Goal: Task Accomplishment & Management: Use online tool/utility

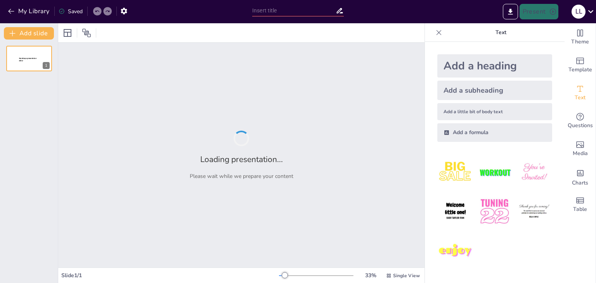
type input "[PERSON_NAME]"
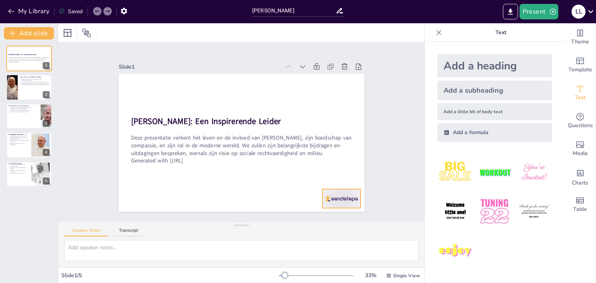
click at [278, 230] on div at bounding box center [258, 250] width 40 height 41
click at [34, 90] on div at bounding box center [29, 87] width 47 height 26
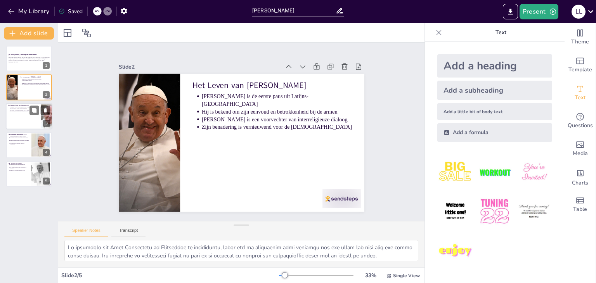
click at [45, 117] on div at bounding box center [46, 116] width 29 height 26
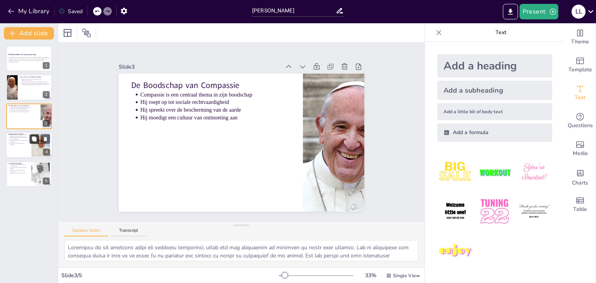
click at [36, 142] on button at bounding box center [33, 139] width 9 height 9
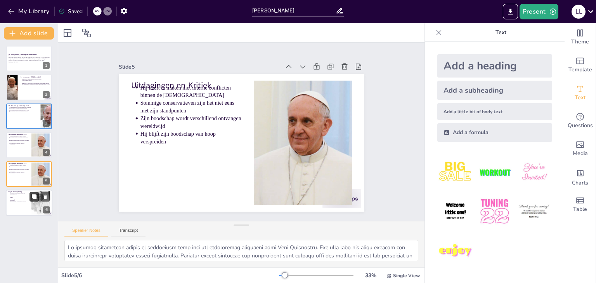
click at [36, 200] on button at bounding box center [33, 196] width 9 height 9
type textarea "De betrokkenheid van jongeren is essentieel voor de toekomst van onze samenlevi…"
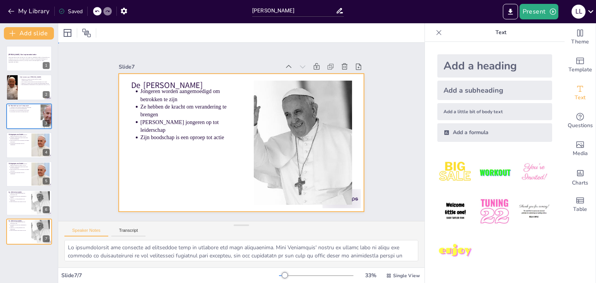
click at [138, 150] on div at bounding box center [231, 134] width 186 height 269
click at [94, 166] on div "Slide 1 [PERSON_NAME]: Een Inspirerende Leider Deze presentatie verkent het lev…" at bounding box center [241, 131] width 330 height 283
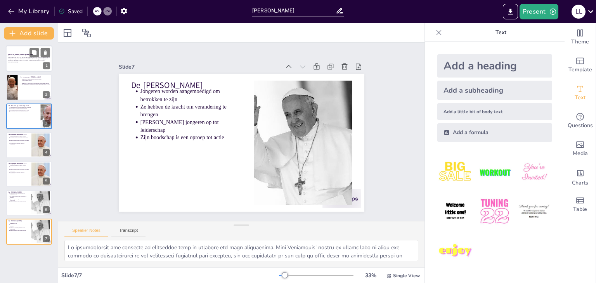
click at [32, 47] on div "[PERSON_NAME]: Een Inspirerende Leider Deze presentatie verkent het leven en de…" at bounding box center [29, 58] width 47 height 26
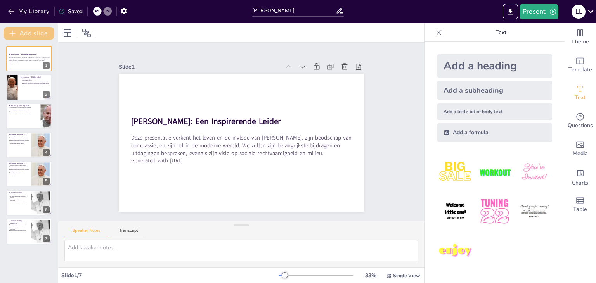
click at [22, 35] on button "Add slide" at bounding box center [29, 33] width 50 height 12
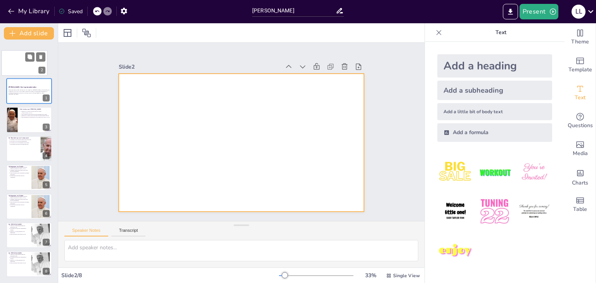
drag, startPoint x: 25, startPoint y: 86, endPoint x: 20, endPoint y: 59, distance: 26.8
click at [20, 59] on div at bounding box center [25, 63] width 46 height 26
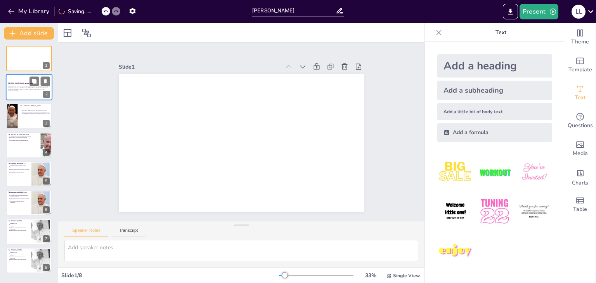
click at [20, 80] on div at bounding box center [29, 87] width 47 height 26
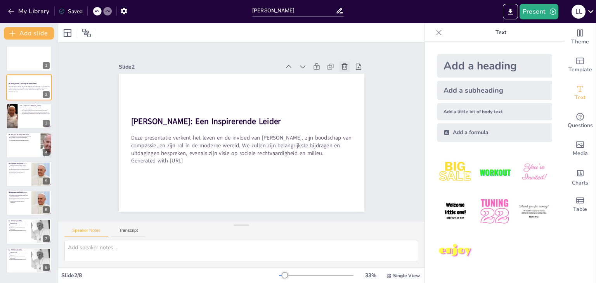
click at [357, 135] on icon at bounding box center [362, 140] width 11 height 11
type textarea "Lo ipsumdolo sit Amet Consectetu ad Elitseddoe te incididuntu, labor etd ma ali…"
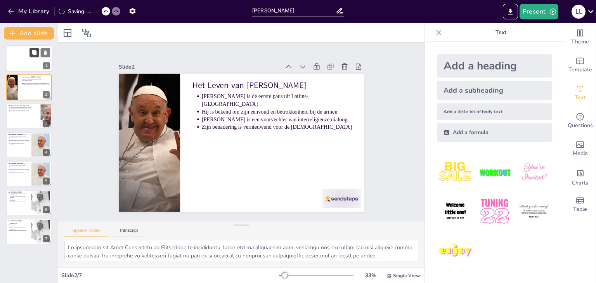
click at [34, 57] on button at bounding box center [33, 52] width 9 height 9
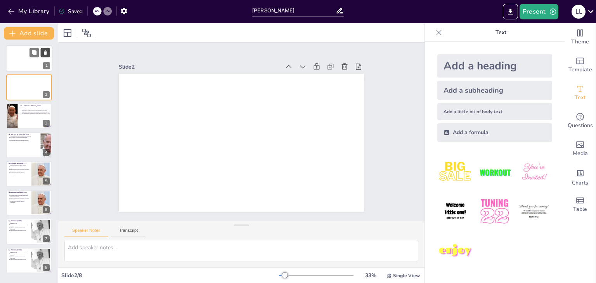
click at [46, 56] on button at bounding box center [45, 52] width 9 height 9
type textarea "Lo ipsumdolo sit Amet Consectetu ad Elitseddoe te incididuntu, labor etd ma ali…"
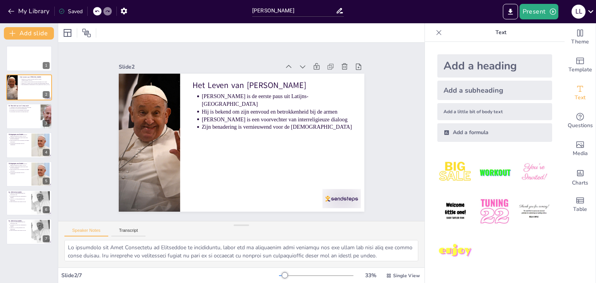
click at [492, 174] on img at bounding box center [494, 172] width 36 height 36
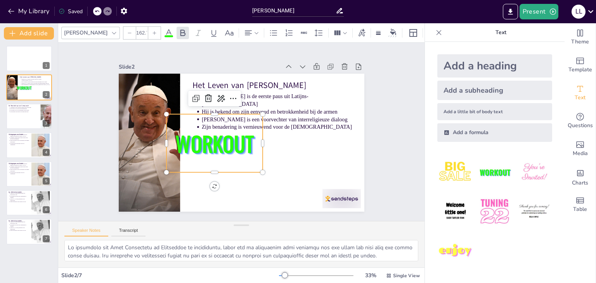
click at [185, 148] on span "WORKOUT" at bounding box center [216, 116] width 71 height 81
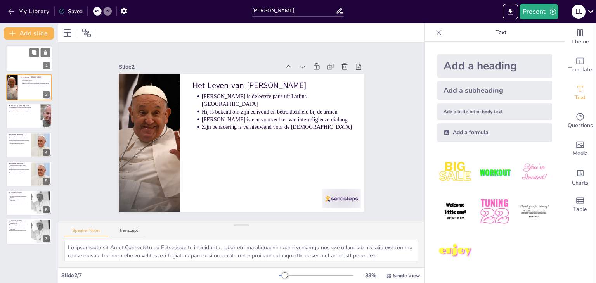
click at [18, 54] on div at bounding box center [29, 58] width 47 height 26
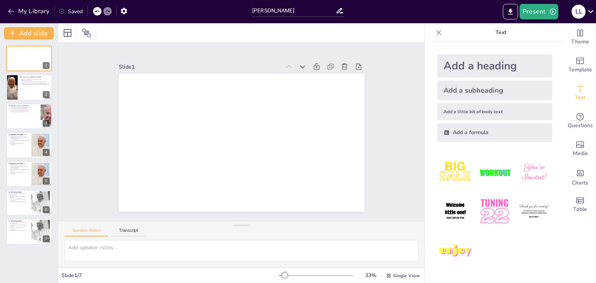
click at [450, 210] on img at bounding box center [455, 211] width 36 height 36
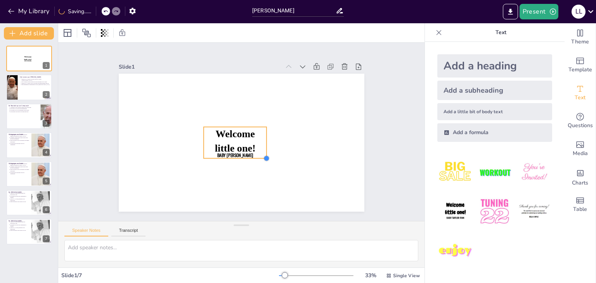
drag, startPoint x: 230, startPoint y: 138, endPoint x: 310, endPoint y: 185, distance: 92.3
click at [310, 185] on div "Welcome little one! Baby [PERSON_NAME]" at bounding box center [234, 140] width 275 height 267
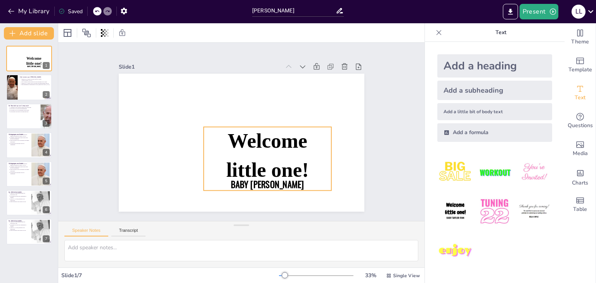
click at [279, 177] on span "Baby [PERSON_NAME]" at bounding box center [249, 189] width 73 height 35
click at [278, 167] on span "Welcome little one!" at bounding box center [247, 166] width 95 height 89
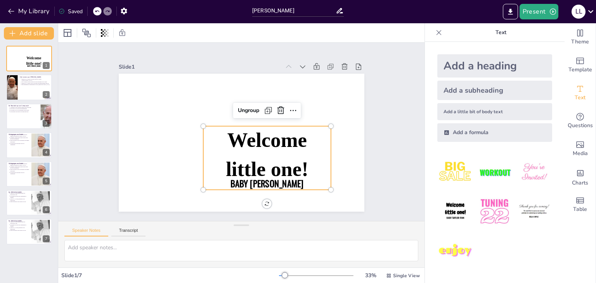
click at [264, 167] on span "Welcome little one!" at bounding box center [227, 163] width 74 height 93
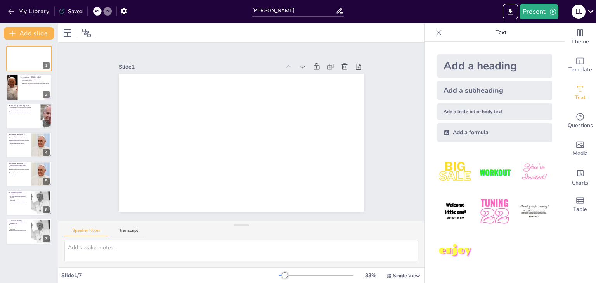
click at [538, 174] on img at bounding box center [534, 172] width 36 height 36
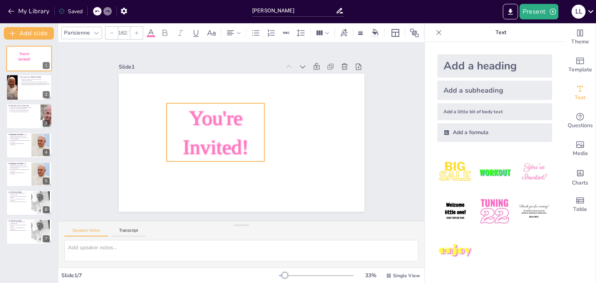
click at [237, 142] on span "You're Invited!" at bounding box center [221, 115] width 79 height 79
click at [237, 142] on span "You're Invited!" at bounding box center [254, 108] width 77 height 79
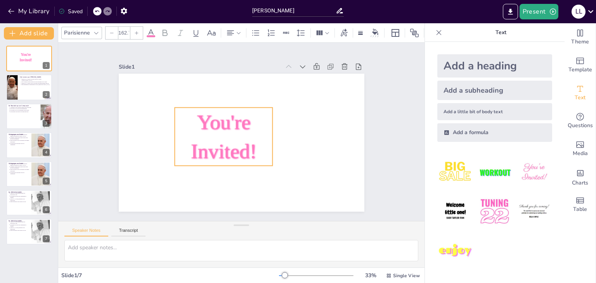
drag, startPoint x: 183, startPoint y: 109, endPoint x: 189, endPoint y: 110, distance: 6.4
click at [189, 110] on p "You're Invited!" at bounding box center [223, 132] width 108 height 77
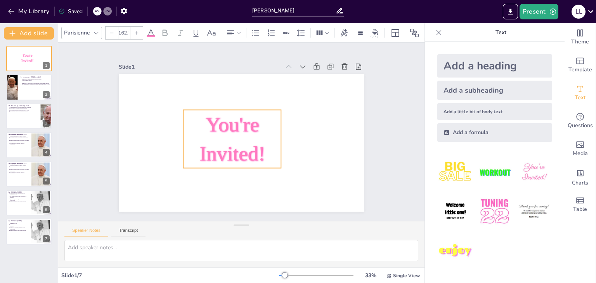
drag, startPoint x: 203, startPoint y: 125, endPoint x: 211, endPoint y: 127, distance: 8.1
click at [211, 127] on span "You're Invited!" at bounding box center [227, 134] width 78 height 75
click at [211, 127] on span "You're Invited!" at bounding box center [227, 137] width 69 height 63
click at [211, 127] on span "You're Invited!" at bounding box center [227, 136] width 76 height 72
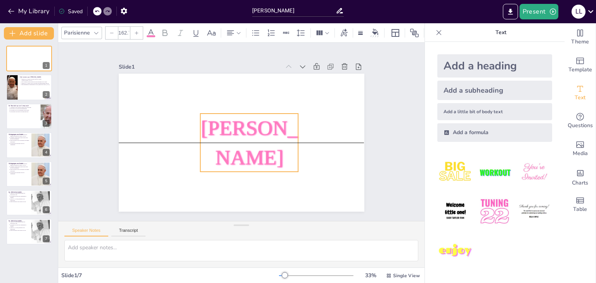
drag, startPoint x: 274, startPoint y: 136, endPoint x: 292, endPoint y: 137, distance: 17.5
click at [264, 137] on p "[PERSON_NAME]" at bounding box center [229, 138] width 68 height 103
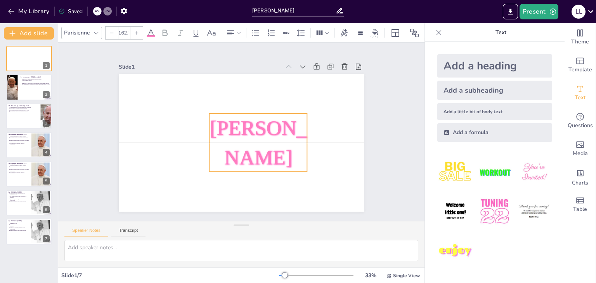
drag, startPoint x: 291, startPoint y: 141, endPoint x: 301, endPoint y: 139, distance: 10.7
click at [271, 139] on p "[PERSON_NAME]" at bounding box center [224, 142] width 93 height 113
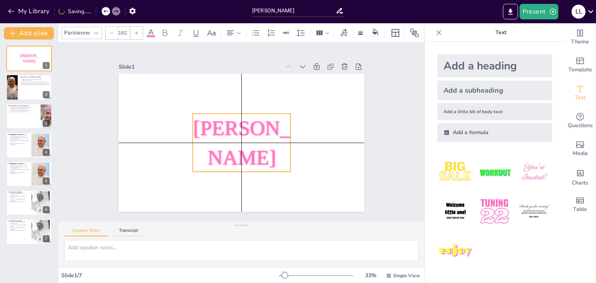
drag, startPoint x: 264, startPoint y: 143, endPoint x: 248, endPoint y: 142, distance: 16.4
click at [248, 142] on p "[PERSON_NAME]" at bounding box center [239, 143] width 103 height 68
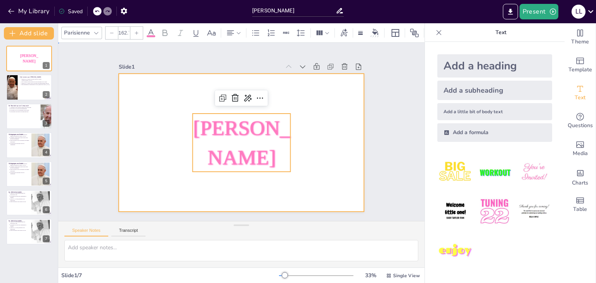
click at [323, 120] on div at bounding box center [235, 141] width 280 height 256
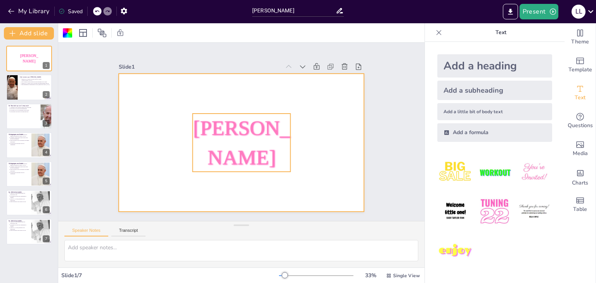
click at [250, 117] on span "[PERSON_NAME]" at bounding box center [238, 134] width 94 height 96
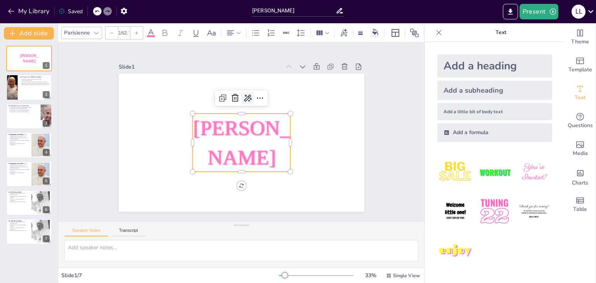
click at [242, 162] on icon at bounding box center [238, 166] width 9 height 8
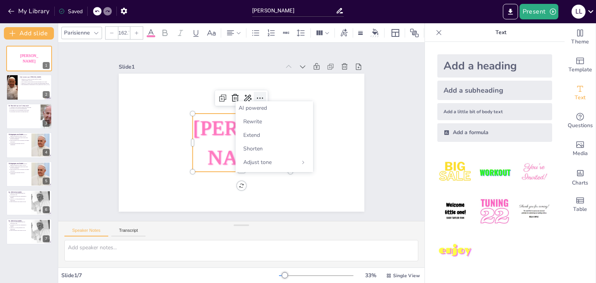
click at [221, 155] on icon at bounding box center [216, 160] width 11 height 11
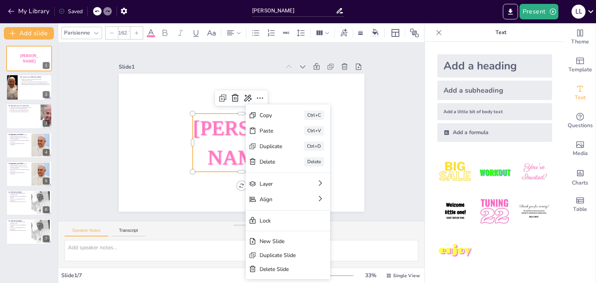
click at [212, 139] on p "[PERSON_NAME]" at bounding box center [230, 134] width 77 height 108
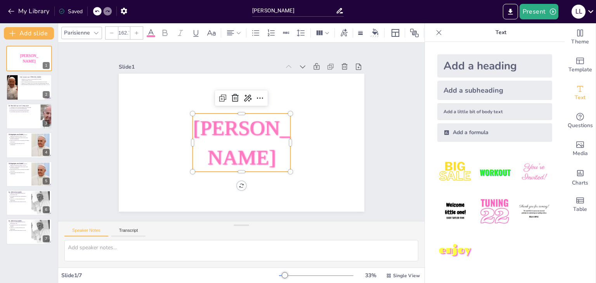
click at [149, 28] on icon at bounding box center [150, 32] width 9 height 9
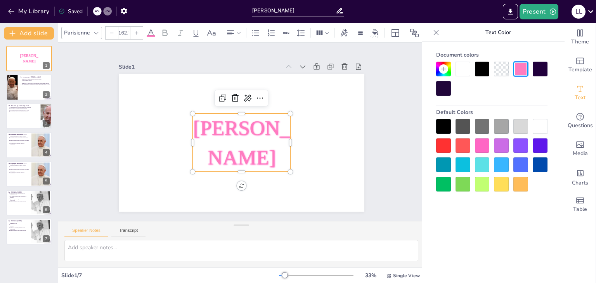
click at [541, 161] on div at bounding box center [539, 164] width 15 height 15
click at [519, 169] on div at bounding box center [520, 164] width 15 height 15
click at [442, 121] on div at bounding box center [443, 126] width 15 height 15
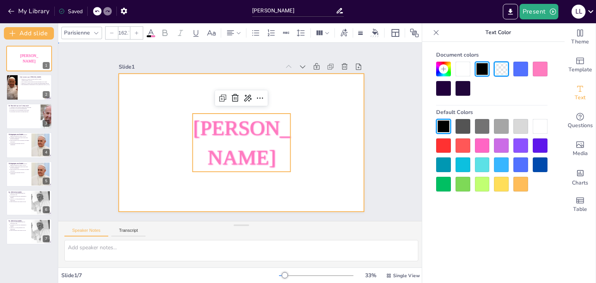
click at [334, 93] on div at bounding box center [230, 135] width 207 height 276
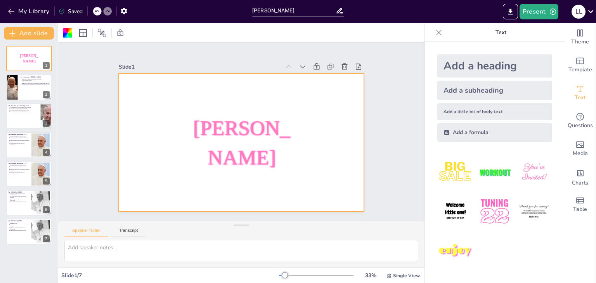
click at [307, 106] on div at bounding box center [232, 126] width 256 height 280
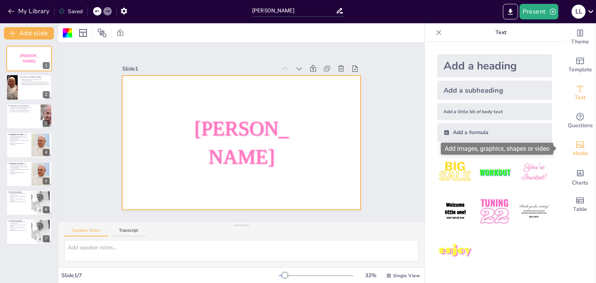
click at [579, 151] on span "Media" at bounding box center [579, 153] width 15 height 9
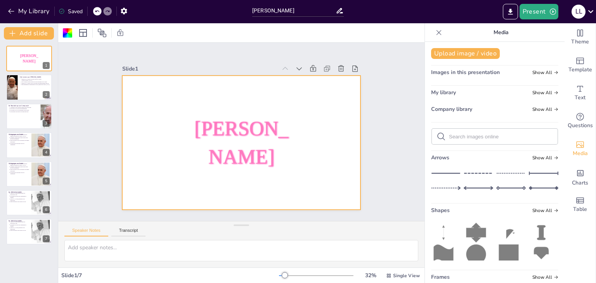
click at [476, 135] on input "text" at bounding box center [501, 137] width 104 height 6
type input "pope frannsiscus"
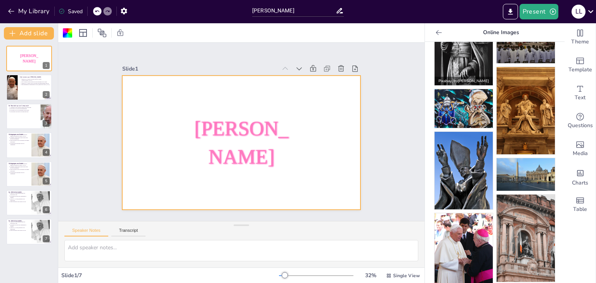
scroll to position [235, 0]
click at [476, 235] on img at bounding box center [463, 252] width 58 height 78
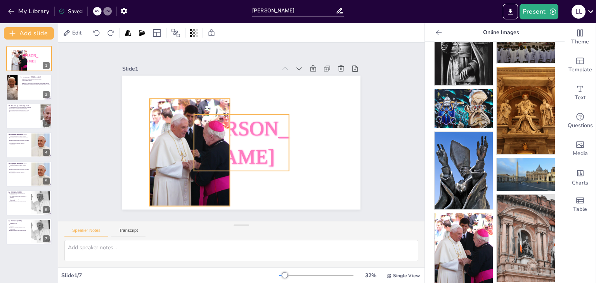
drag, startPoint x: 240, startPoint y: 152, endPoint x: 157, endPoint y: 163, distance: 84.0
click at [157, 163] on div at bounding box center [191, 106] width 133 height 131
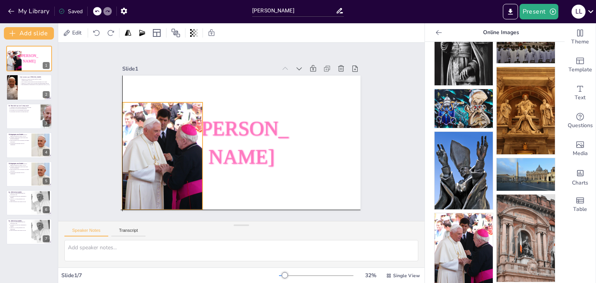
click at [170, 163] on div at bounding box center [163, 105] width 128 height 134
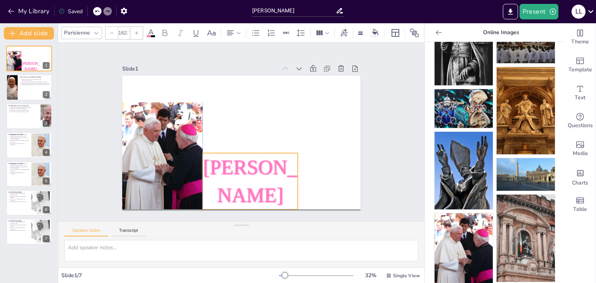
drag, startPoint x: 219, startPoint y: 160, endPoint x: 231, endPoint y: 196, distance: 37.5
click at [231, 196] on span "[PERSON_NAME]" at bounding box center [250, 181] width 94 height 50
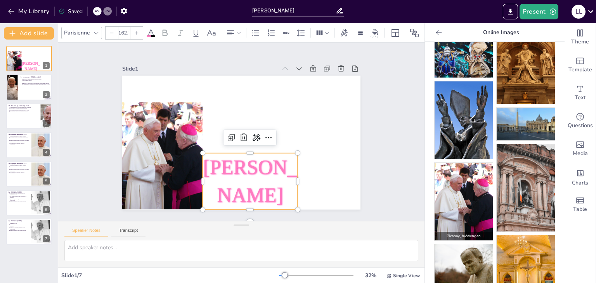
scroll to position [285, 0]
click at [456, 151] on p "Pixabay , by Camera-man" at bounding box center [463, 155] width 58 height 9
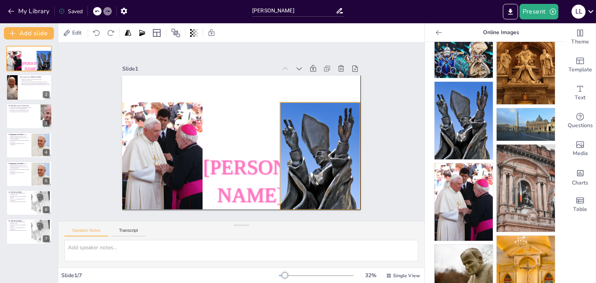
drag, startPoint x: 245, startPoint y: 121, endPoint x: 323, endPoint y: 134, distance: 78.6
click at [323, 151] on div at bounding box center [259, 212] width 133 height 123
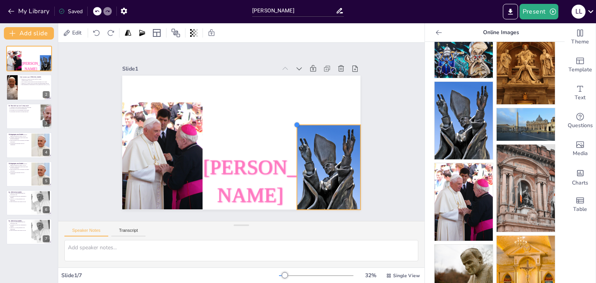
drag, startPoint x: 275, startPoint y: 99, endPoint x: 312, endPoint y: 120, distance: 42.9
click at [312, 120] on div "[PERSON_NAME]" at bounding box center [239, 142] width 261 height 180
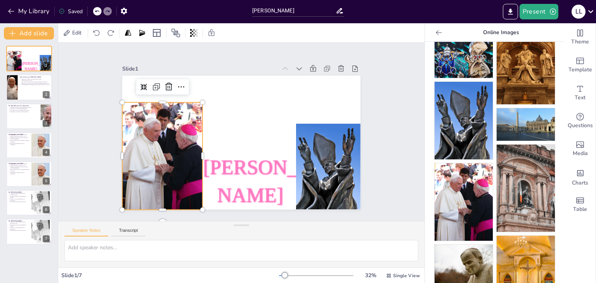
click at [183, 101] on div at bounding box center [187, 69] width 131 height 117
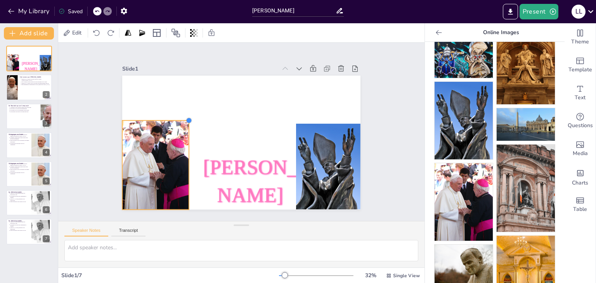
drag, startPoint x: 197, startPoint y: 100, endPoint x: 184, endPoint y: 134, distance: 36.7
click at [184, 134] on div "[PERSON_NAME]" at bounding box center [234, 139] width 266 height 259
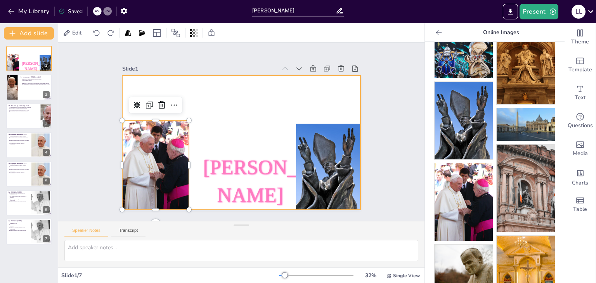
click at [225, 115] on div at bounding box center [237, 141] width 272 height 219
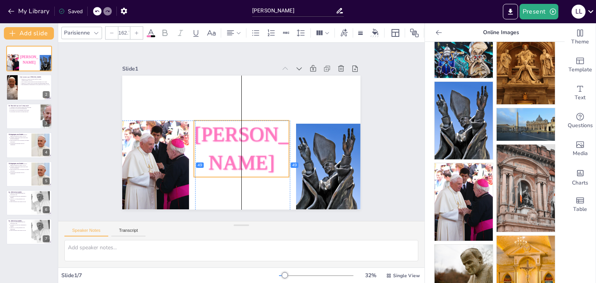
drag, startPoint x: 263, startPoint y: 173, endPoint x: 255, endPoint y: 142, distance: 32.2
click at [255, 142] on p "[PERSON_NAME]" at bounding box center [237, 148] width 104 height 75
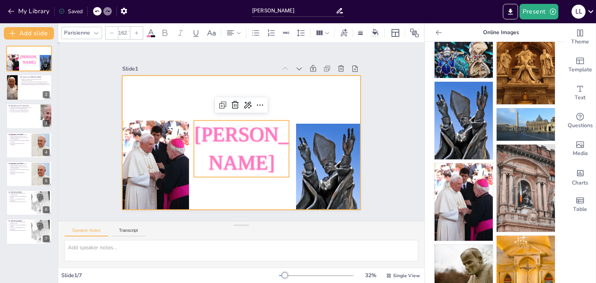
click at [309, 99] on div at bounding box center [230, 134] width 180 height 261
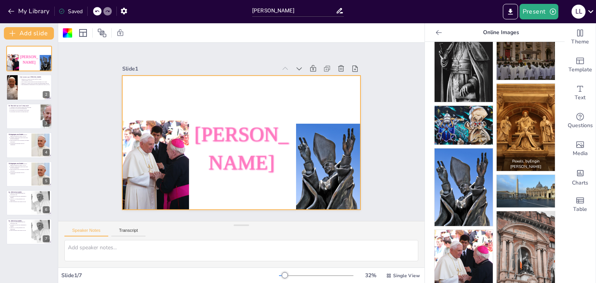
scroll to position [217, 0]
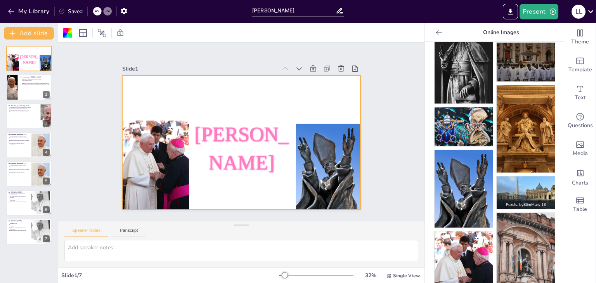
click at [528, 181] on img at bounding box center [525, 192] width 58 height 33
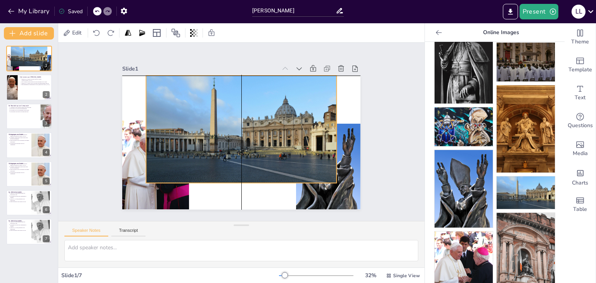
drag, startPoint x: 236, startPoint y: 192, endPoint x: 238, endPoint y: 178, distance: 14.5
click at [238, 178] on div at bounding box center [242, 130] width 217 height 199
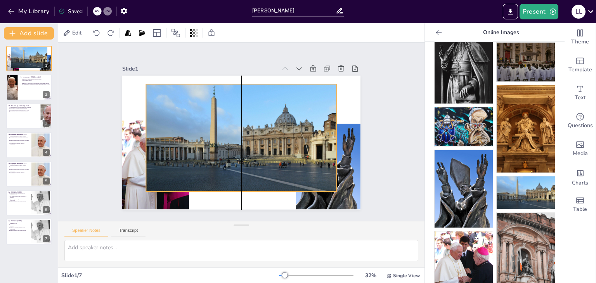
drag, startPoint x: 236, startPoint y: 179, endPoint x: 233, endPoint y: 187, distance: 8.6
click at [233, 187] on div at bounding box center [236, 135] width 188 height 218
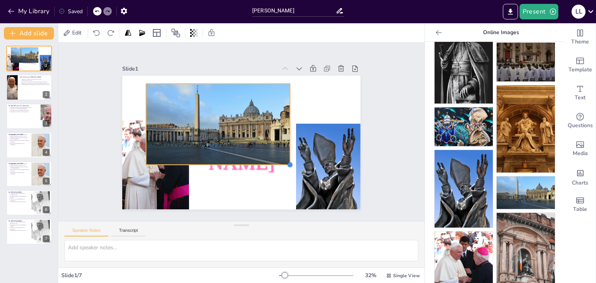
drag, startPoint x: 330, startPoint y: 188, endPoint x: 276, endPoint y: 130, distance: 79.3
click at [276, 130] on div "[PERSON_NAME]" at bounding box center [238, 142] width 268 height 201
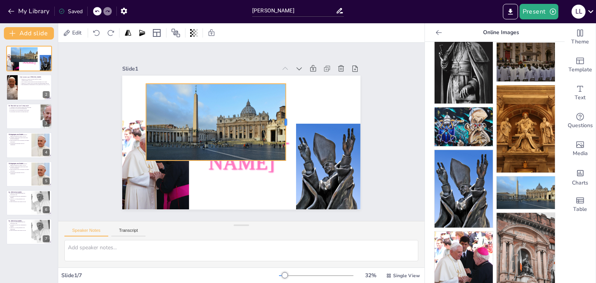
drag, startPoint x: 278, startPoint y: 122, endPoint x: 281, endPoint y: 136, distance: 14.3
click at [281, 136] on div at bounding box center [287, 147] width 44 height 70
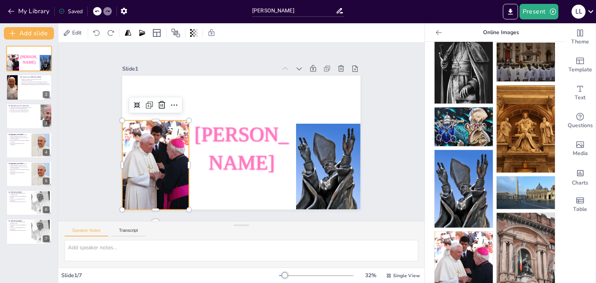
click at [160, 135] on div at bounding box center [160, 173] width 76 height 95
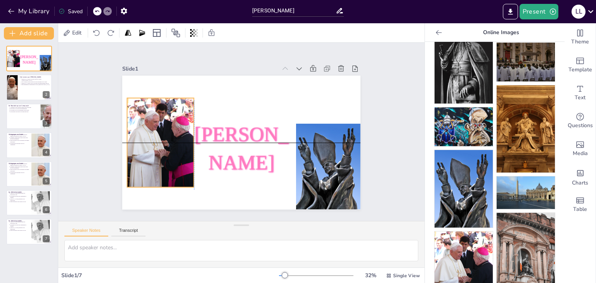
drag, startPoint x: 151, startPoint y: 124, endPoint x: 154, endPoint y: 104, distance: 20.3
click at [236, 145] on div at bounding box center [291, 196] width 110 height 102
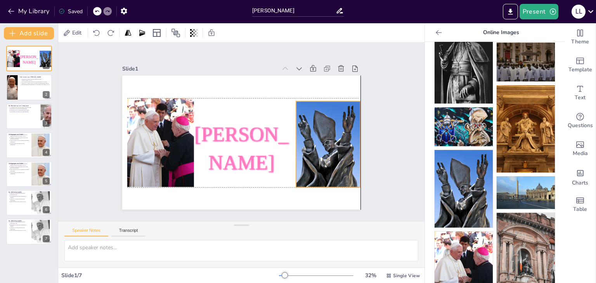
drag, startPoint x: 335, startPoint y: 174, endPoint x: 331, endPoint y: 148, distance: 26.7
click at [260, 174] on div at bounding box center [210, 214] width 97 height 81
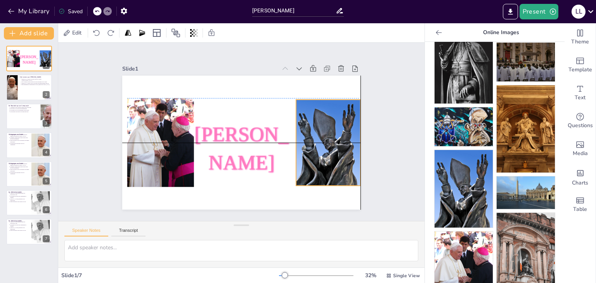
click at [302, 140] on div at bounding box center [311, 184] width 98 height 107
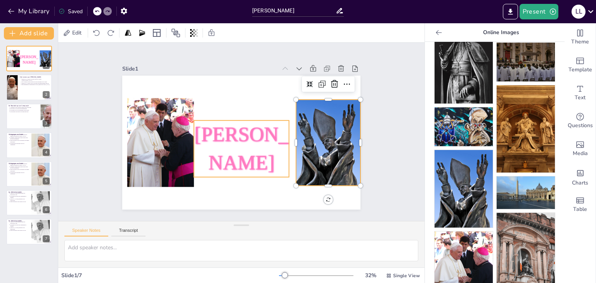
click at [247, 144] on p "[PERSON_NAME]" at bounding box center [233, 146] width 110 height 96
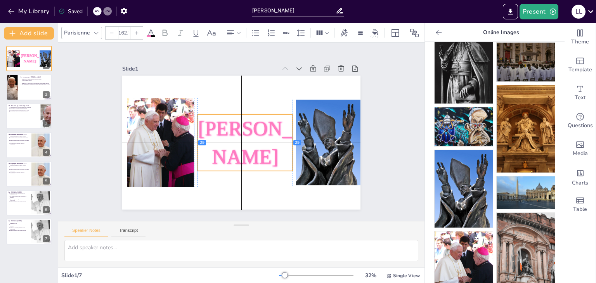
drag, startPoint x: 247, startPoint y: 144, endPoint x: 249, endPoint y: 138, distance: 6.6
click at [249, 138] on p "[PERSON_NAME]" at bounding box center [240, 143] width 110 height 90
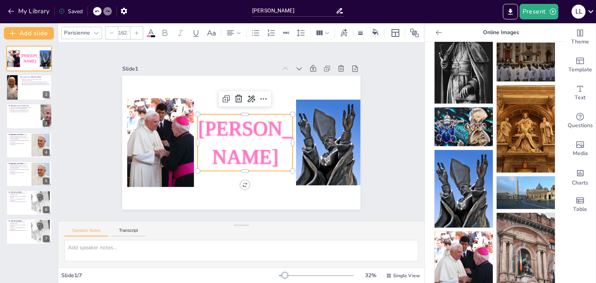
click at [250, 140] on p "[PERSON_NAME]" at bounding box center [230, 134] width 66 height 100
click at [149, 28] on icon at bounding box center [150, 32] width 9 height 9
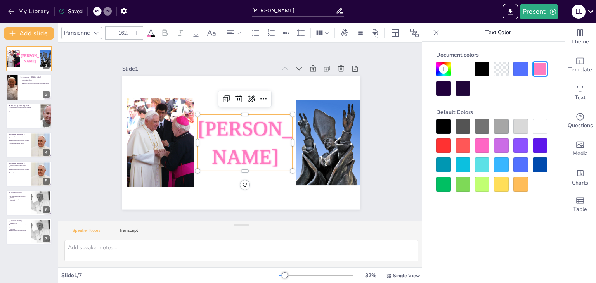
click at [149, 28] on icon at bounding box center [150, 32] width 9 height 9
click at [481, 71] on div at bounding box center [482, 69] width 15 height 15
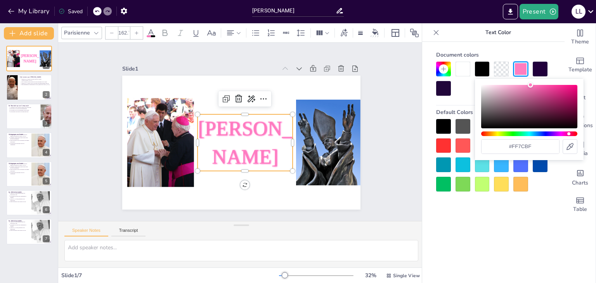
click at [481, 70] on div at bounding box center [482, 69] width 15 height 15
type input "#000000"
drag, startPoint x: 529, startPoint y: 86, endPoint x: 478, endPoint y: 149, distance: 81.6
click at [478, 149] on div "#000000" at bounding box center [529, 119] width 109 height 81
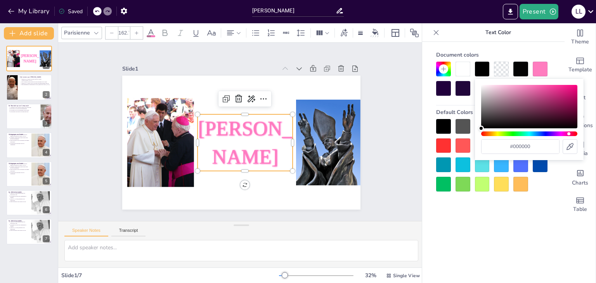
click at [148, 26] on div "Parisienne 162.7" at bounding box center [262, 32] width 402 height 13
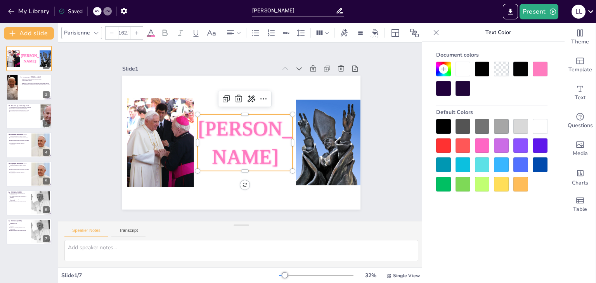
click at [155, 30] on icon at bounding box center [150, 32] width 9 height 9
click at [69, 104] on div "Slide 1 [PERSON_NAME] Slide 2 Het Leven van [PERSON_NAME] is de eerste paus uit…" at bounding box center [241, 132] width 406 height 338
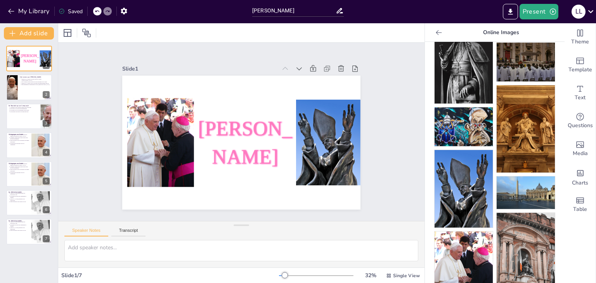
click at [4, 95] on div "[PERSON_NAME] 1 Het Leven van [PERSON_NAME] is de eerste paus uit Latijns-Ameri…" at bounding box center [29, 145] width 58 height 199
click at [26, 93] on div at bounding box center [29, 87] width 47 height 26
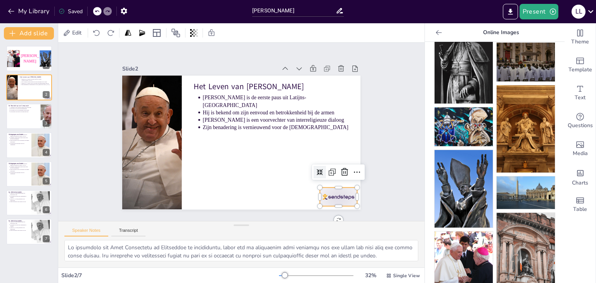
click at [145, 141] on div at bounding box center [124, 124] width 41 height 35
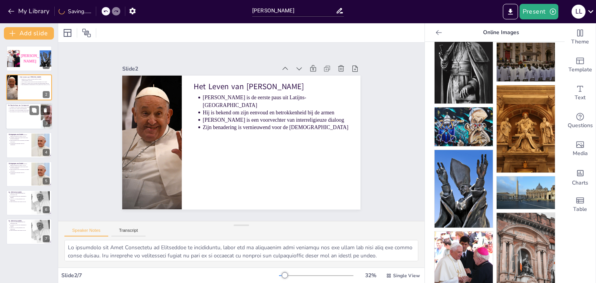
click at [19, 117] on div at bounding box center [29, 116] width 47 height 26
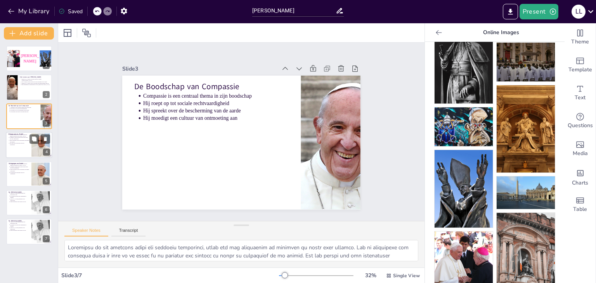
click at [33, 145] on div at bounding box center [40, 145] width 33 height 24
type textarea "Lo ipsumdo sitametcon adipis el seddoeiusm temp inci utl etdoloremag aliquaeni …"
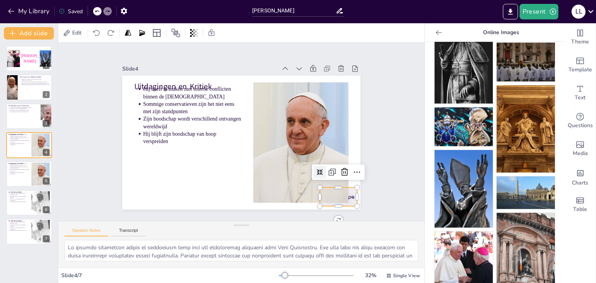
click at [211, 220] on div at bounding box center [198, 240] width 26 height 40
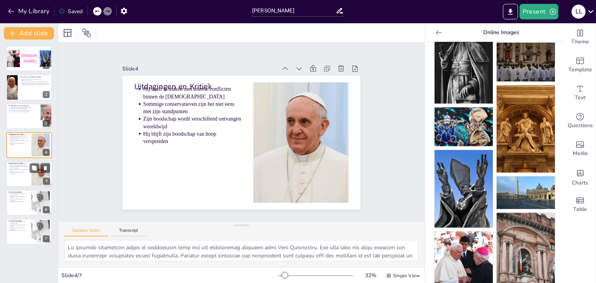
click at [39, 168] on div at bounding box center [39, 167] width 21 height 9
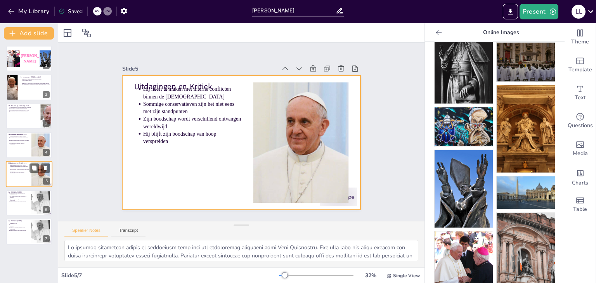
click at [19, 177] on div at bounding box center [29, 174] width 47 height 26
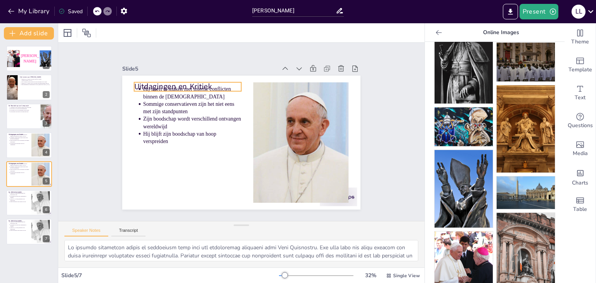
click at [277, 80] on p "Uitdagingen en Kritiek" at bounding box center [304, 101] width 54 height 102
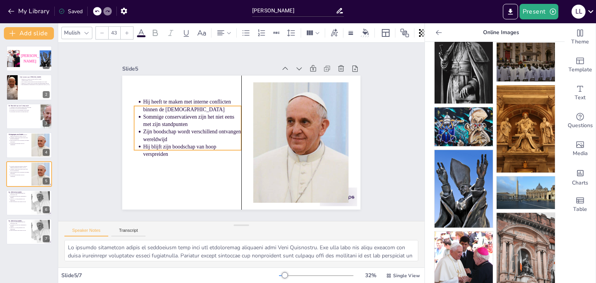
drag, startPoint x: 174, startPoint y: 116, endPoint x: 176, endPoint y: 128, distance: 11.4
click at [230, 128] on p "Zijn boodschap wordt verschillend ontvangen wereldwijd" at bounding box center [237, 83] width 15 height 98
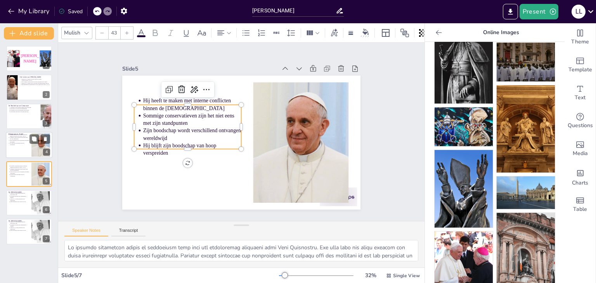
click at [26, 147] on div at bounding box center [29, 145] width 47 height 26
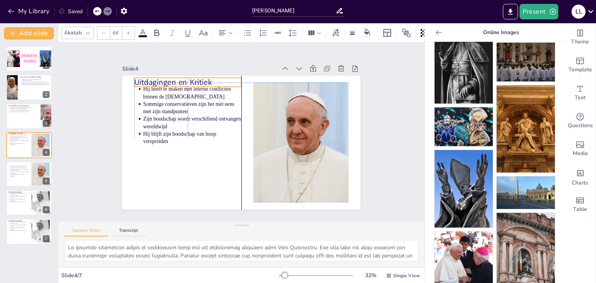
drag, startPoint x: 146, startPoint y: 81, endPoint x: 146, endPoint y: 76, distance: 4.3
click at [262, 76] on p "Uitdagingen en Kritiek" at bounding box center [278, 69] width 33 height 107
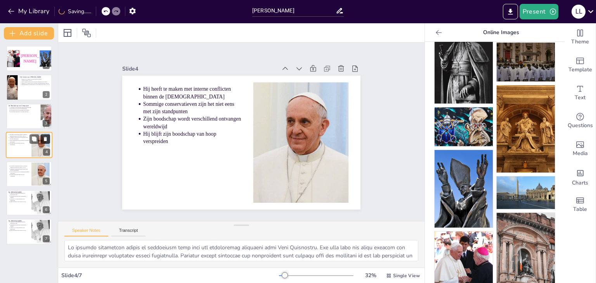
click at [43, 137] on icon at bounding box center [45, 138] width 5 height 5
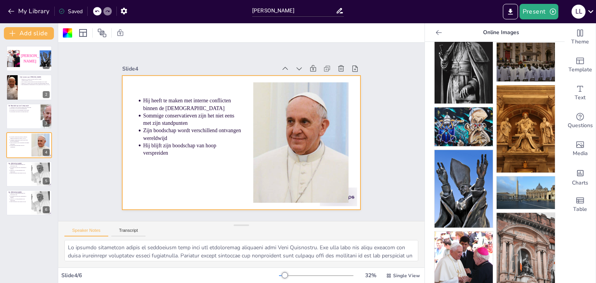
click at [435, 33] on icon at bounding box center [439, 33] width 8 height 8
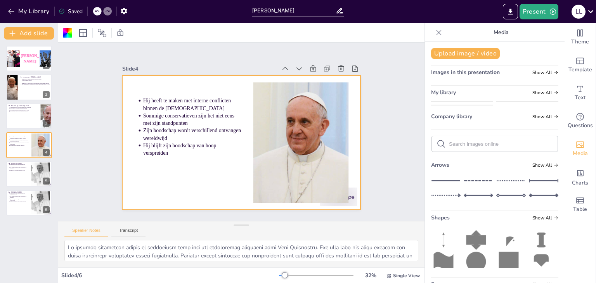
click at [435, 31] on icon at bounding box center [439, 33] width 8 height 8
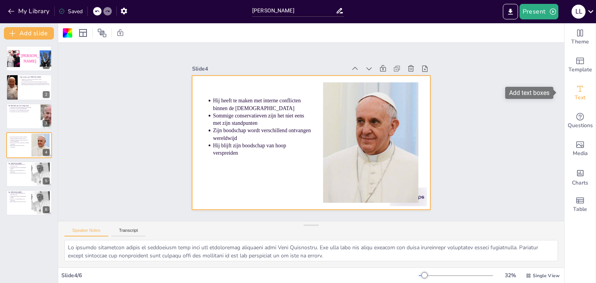
click at [577, 91] on icon "Add text boxes" at bounding box center [580, 89] width 6 height 6
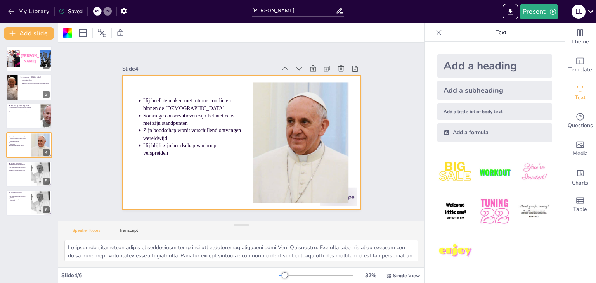
click at [475, 88] on div "Add a subheading" at bounding box center [494, 90] width 115 height 19
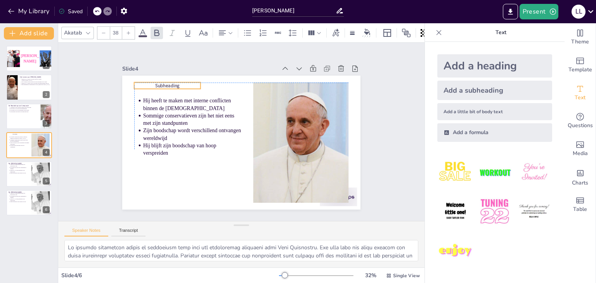
drag, startPoint x: 231, startPoint y: 138, endPoint x: 157, endPoint y: 84, distance: 92.7
click at [206, 59] on span "Subheading" at bounding box center [217, 48] width 22 height 21
click at [256, 60] on span "Subheading" at bounding box center [263, 47] width 14 height 25
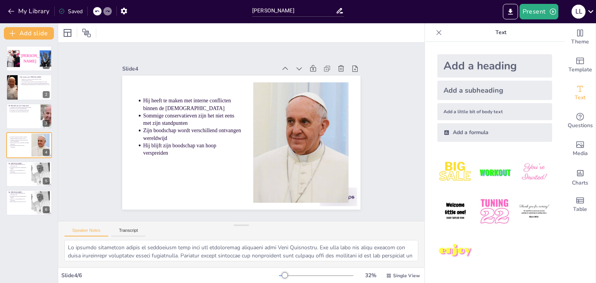
click at [448, 70] on div "Add a heading" at bounding box center [494, 65] width 115 height 23
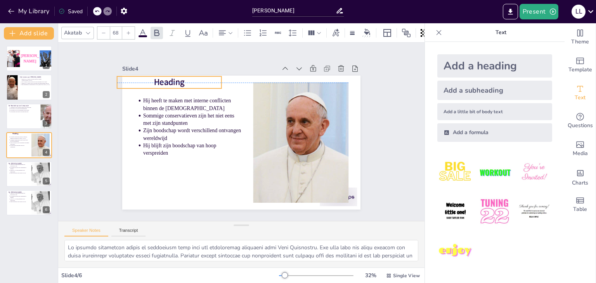
drag, startPoint x: 231, startPoint y: 138, endPoint x: 159, endPoint y: 79, distance: 93.6
click at [196, 63] on span "Heading" at bounding box center [211, 49] width 31 height 27
click at [179, 69] on span "Heading" at bounding box center [195, 57] width 33 height 23
click at [172, 73] on span "Heading" at bounding box center [188, 62] width 33 height 20
click at [187, 66] on span "Heading" at bounding box center [203, 52] width 32 height 25
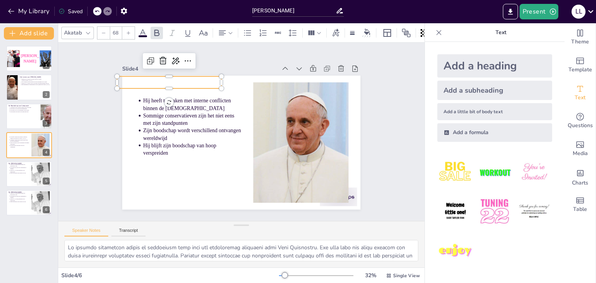
click at [163, 80] on p at bounding box center [195, 57] width 100 height 53
click at [106, 33] on div at bounding box center [103, 33] width 12 height 12
type input "67"
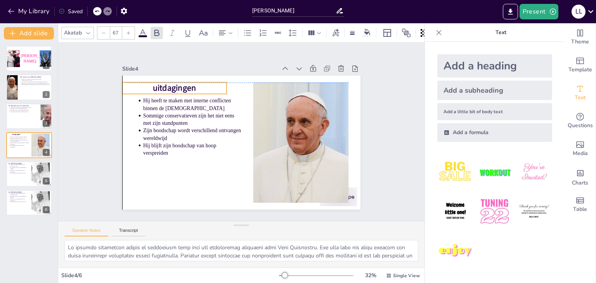
drag, startPoint x: 174, startPoint y: 74, endPoint x: 181, endPoint y: 81, distance: 11.0
click at [288, 81] on span "uitdagingen" at bounding box center [298, 75] width 20 height 45
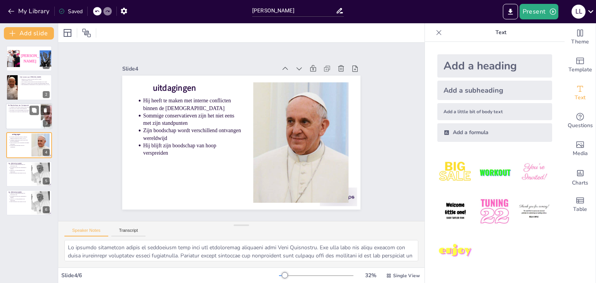
click at [30, 116] on div at bounding box center [29, 116] width 47 height 26
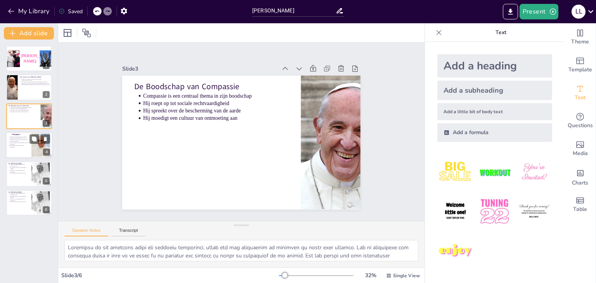
click at [20, 145] on p "Hij blijft zijn boodschap van hoop verspreiden" at bounding box center [19, 146] width 19 height 3
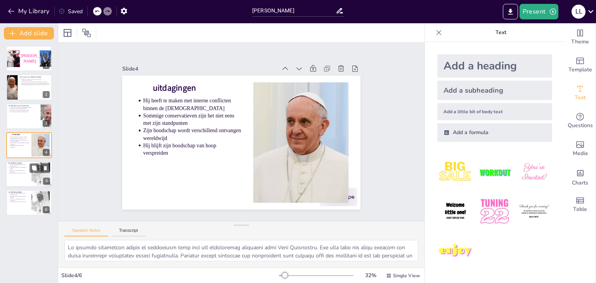
click at [16, 177] on div at bounding box center [29, 174] width 47 height 26
type textarea "De betrokkenheid van jongeren is essentieel voor de toekomst van onze samenlevi…"
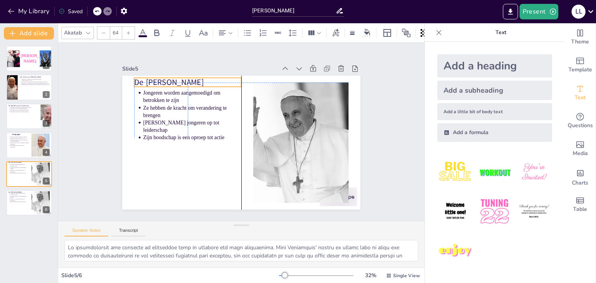
click at [202, 78] on p "De [PERSON_NAME]" at bounding box center [242, 59] width 80 height 87
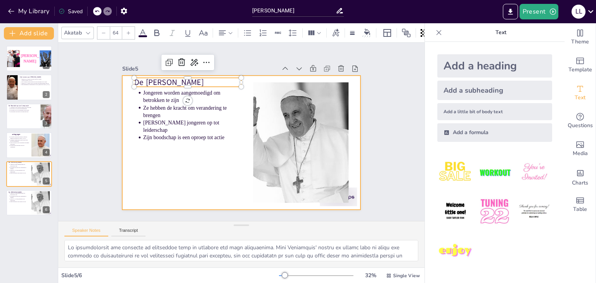
click at [194, 191] on div at bounding box center [235, 141] width 273 height 235
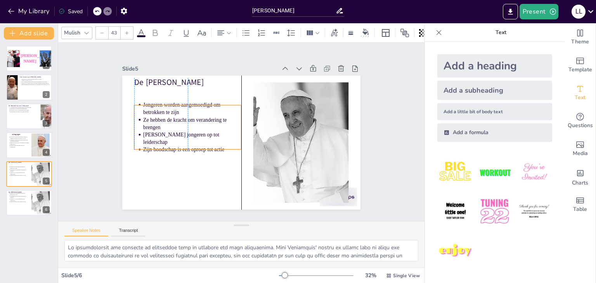
drag, startPoint x: 188, startPoint y: 129, endPoint x: 190, endPoint y: 142, distance: 12.1
click at [197, 136] on p "[PERSON_NAME] jongeren op tot leiderschap" at bounding box center [219, 87] width 45 height 98
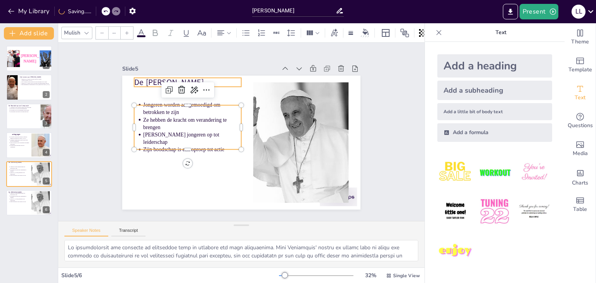
type input "64"
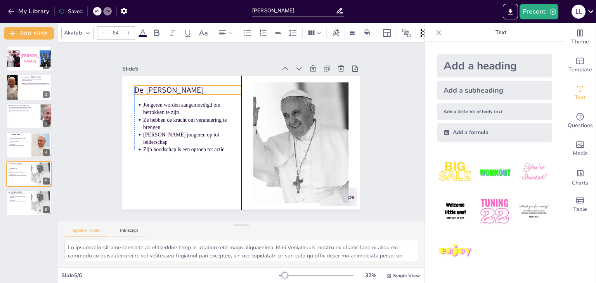
drag, startPoint x: 140, startPoint y: 81, endPoint x: 141, endPoint y: 87, distance: 6.7
click at [265, 87] on p "De [PERSON_NAME]" at bounding box center [308, 127] width 87 height 80
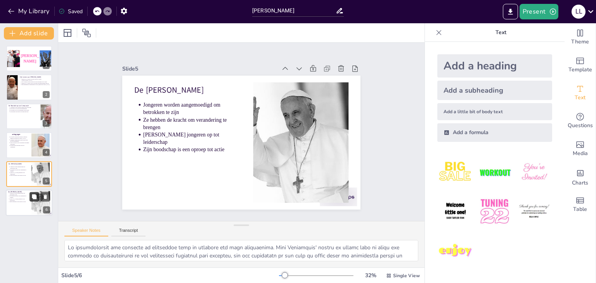
click at [31, 199] on button at bounding box center [33, 196] width 9 height 9
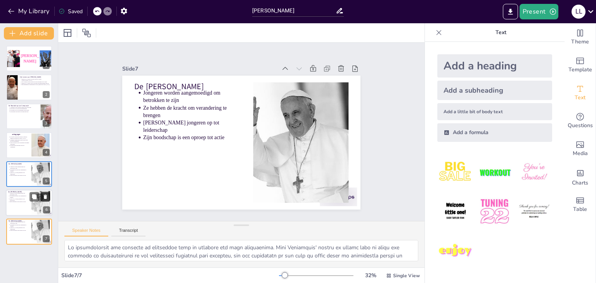
click at [43, 197] on icon at bounding box center [45, 196] width 5 height 5
click at [44, 195] on icon at bounding box center [45, 196] width 5 height 5
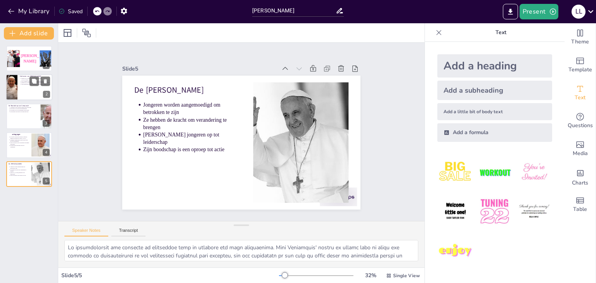
click at [10, 88] on div at bounding box center [11, 87] width 26 height 26
type textarea "Lo ipsumdolo sit Amet Consectetu ad Elitseddoe te incididuntu, labor etd ma ali…"
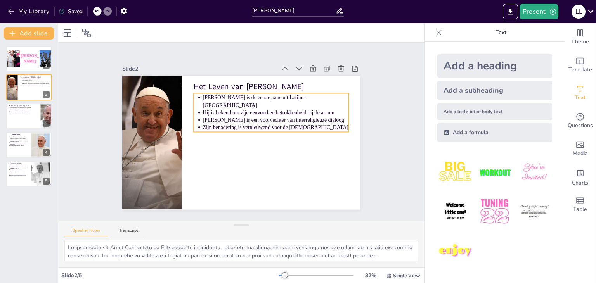
click at [319, 116] on p "[PERSON_NAME] is een voorvechter van interreligieuze dialoog" at bounding box center [276, 119] width 146 height 7
click at [268, 112] on p "[PERSON_NAME] is een voorvechter van interreligieuze dialoog" at bounding box center [242, 168] width 52 height 141
click at [280, 140] on p "[PERSON_NAME] is een voorvechter van interreligieuze dialoog" at bounding box center [207, 144] width 146 height 8
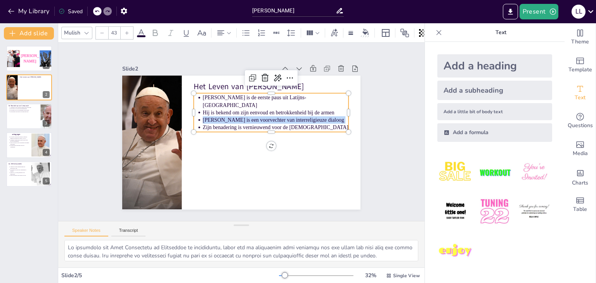
click at [313, 112] on p "[PERSON_NAME] is een voorvechter van interreligieuze dialoog" at bounding box center [272, 149] width 103 height 113
click at [289, 112] on p "[PERSON_NAME] is een voorvechter van interreligieuze dialoog" at bounding box center [263, 160] width 52 height 141
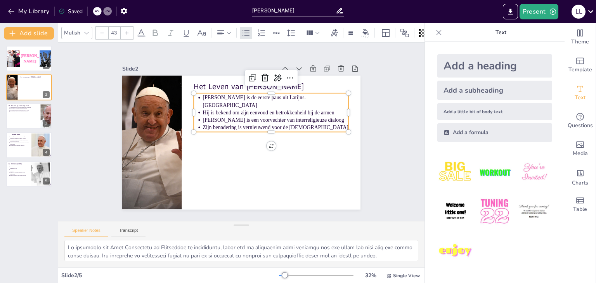
click at [268, 111] on p "[PERSON_NAME] is een voorvechter van interreligieuze dialoog" at bounding box center [256, 165] width 22 height 146
click at [264, 111] on p "[PERSON_NAME] is een voorvechter van interreligieuze dialoog" at bounding box center [246, 168] width 38 height 144
click at [311, 116] on p "[PERSON_NAME] is een voorvechter van interreligieuze dialoog" at bounding box center [276, 120] width 146 height 8
click at [319, 105] on p "Hij is bekend om zijn eenvoud en betrokkenheid bij de armen" at bounding box center [276, 148] width 91 height 122
click at [315, 105] on p "Hij is bekend om zijn eenvoud en betrokkenheid bij de armen" at bounding box center [274, 152] width 79 height 130
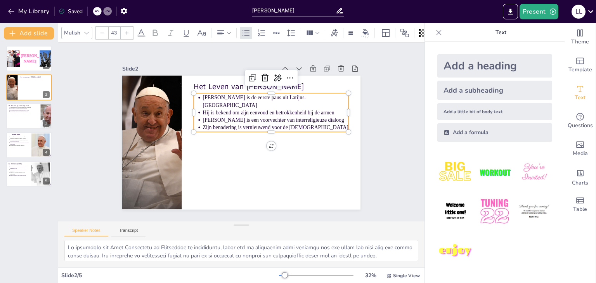
click at [264, 121] on p "Zijn benadering is vernieuwend voor de [DEMOGRAPHIC_DATA]" at bounding box center [275, 138] width 141 height 52
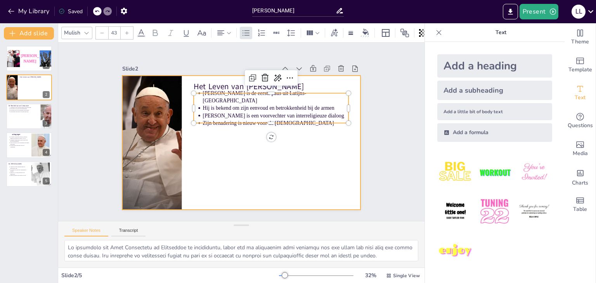
click at [301, 162] on div at bounding box center [230, 130] width 158 height 251
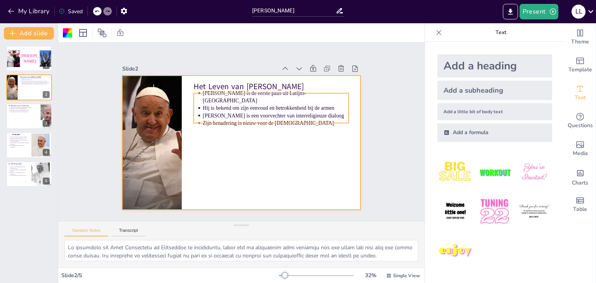
click at [264, 98] on p "Hij is bekend om zijn eenvoud en betrokkenheid bij de armen" at bounding box center [278, 150] width 79 height 130
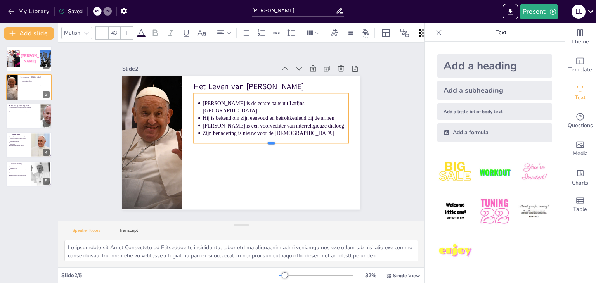
drag, startPoint x: 267, startPoint y: 121, endPoint x: 269, endPoint y: 142, distance: 20.3
click at [245, 142] on div at bounding box center [218, 155] width 54 height 149
click at [231, 119] on p "[PERSON_NAME] is een voorvechter van interreligieuze dialoog" at bounding box center [233, 166] width 66 height 136
click at [233, 119] on p "[PERSON_NAME] is een voorvechter van interreligieuze dialoog" at bounding box center [266, 156] width 91 height 122
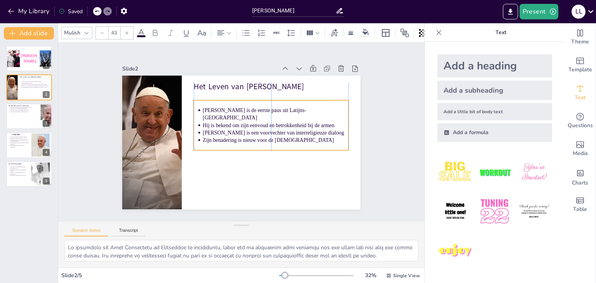
drag, startPoint x: 192, startPoint y: 103, endPoint x: 190, endPoint y: 110, distance: 7.8
click at [190, 110] on ul "[PERSON_NAME] is de eerste [DEMOGRAPHIC_DATA] uit Latijns-Amerika Hij is bekend…" at bounding box center [213, 144] width 159 height 69
click at [249, 225] on div "Speaker Notes Transcript" at bounding box center [241, 230] width 366 height 19
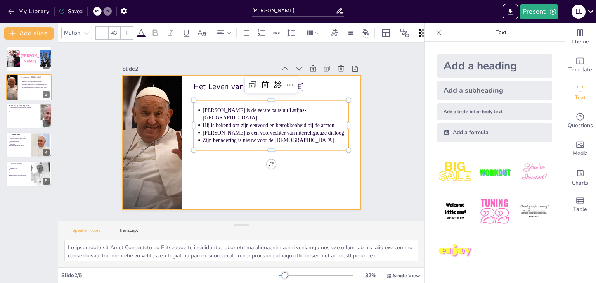
click at [240, 174] on div at bounding box center [235, 141] width 273 height 235
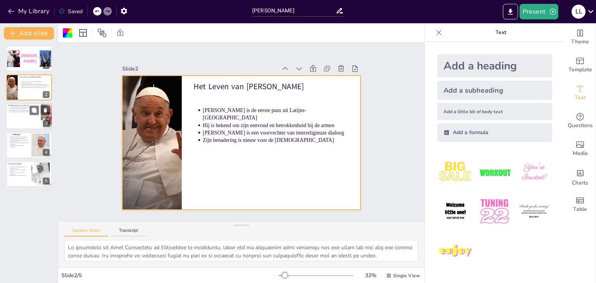
click at [25, 122] on div at bounding box center [29, 116] width 47 height 26
type textarea "Compassie is een krachtig thema dat jongeren aanspreekt, omdat het hen aanmoedi…"
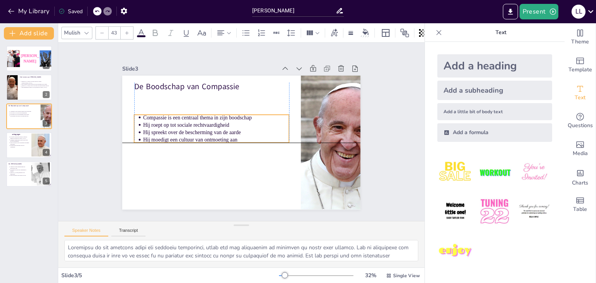
drag, startPoint x: 171, startPoint y: 103, endPoint x: 169, endPoint y: 122, distance: 19.4
click at [169, 122] on p "Hij roept op tot sociale rechtvaardigheid" at bounding box center [219, 117] width 141 height 52
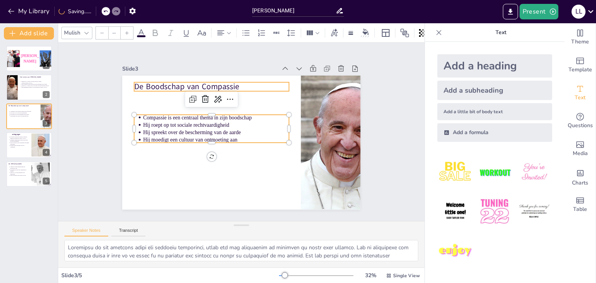
type input "64"
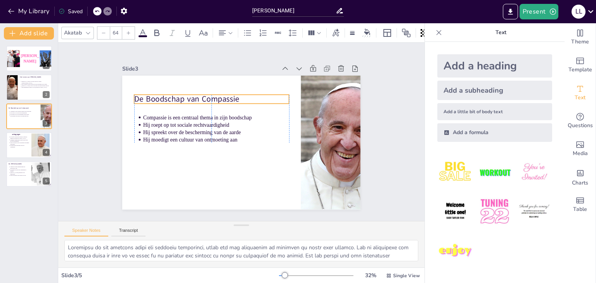
drag, startPoint x: 148, startPoint y: 86, endPoint x: 148, endPoint y: 95, distance: 9.7
click at [192, 95] on p "De Boodschap van Compassie" at bounding box center [205, 158] width 27 height 155
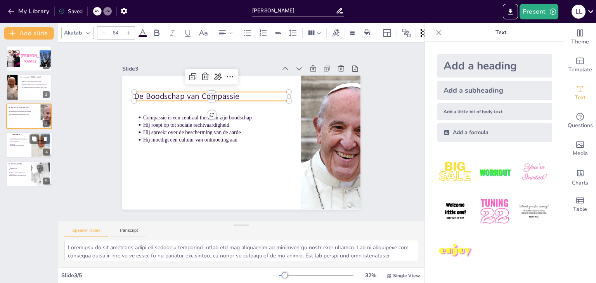
click at [22, 140] on p "Sommige conservatieven zijn het niet eens met zijn standpunten" at bounding box center [19, 140] width 19 height 3
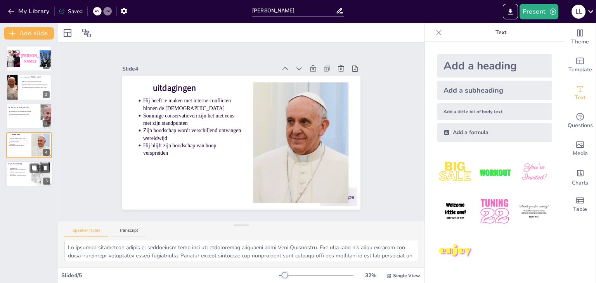
click at [29, 172] on div at bounding box center [39, 167] width 21 height 9
type textarea "De betrokkenheid van jongeren is essentieel voor de toekomst van onze samenlevi…"
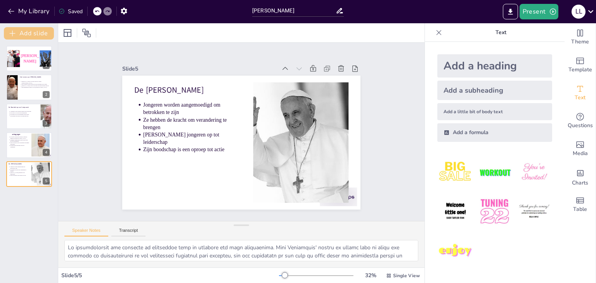
click at [16, 31] on icon "button" at bounding box center [13, 33] width 8 height 8
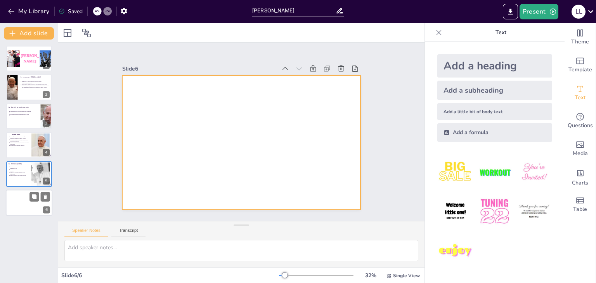
click at [27, 206] on div at bounding box center [29, 203] width 47 height 26
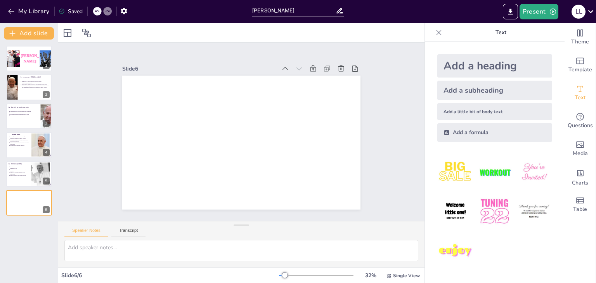
click at [454, 245] on img at bounding box center [455, 251] width 36 height 36
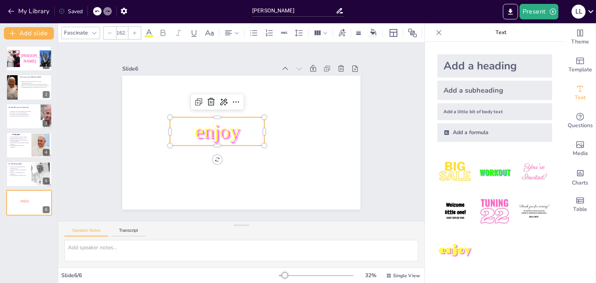
click at [222, 126] on span "enjoy" at bounding box center [236, 108] width 31 height 48
click at [222, 126] on span "enjoy" at bounding box center [230, 111] width 42 height 50
click at [239, 131] on p "enjoy" at bounding box center [265, 137] width 98 height 47
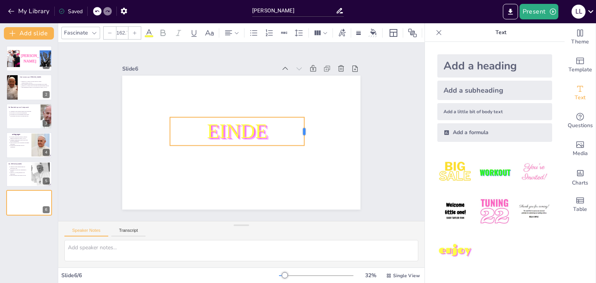
drag, startPoint x: 259, startPoint y: 131, endPoint x: 299, endPoint y: 135, distance: 40.1
click at [299, 163] on div at bounding box center [291, 175] width 24 height 25
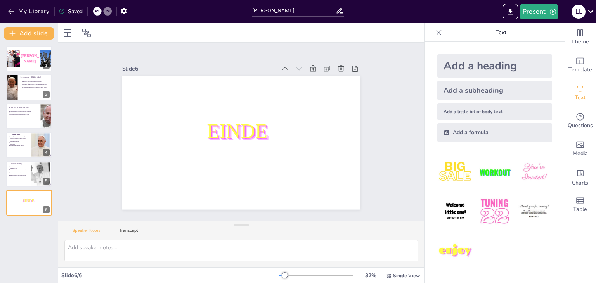
click at [112, 77] on div "Slide 1 [PERSON_NAME] Slide 2 Het Leven van [PERSON_NAME] is de eerste paus uit…" at bounding box center [242, 131] width 276 height 321
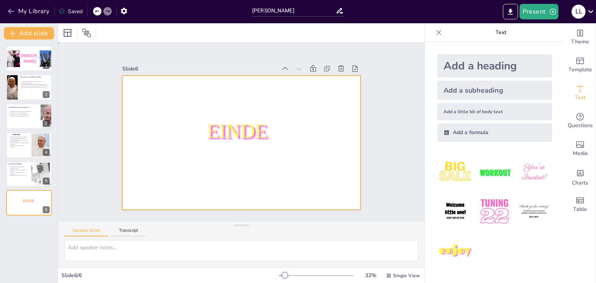
click at [148, 88] on div at bounding box center [248, 123] width 266 height 259
click at [63, 33] on div at bounding box center [67, 32] width 9 height 9
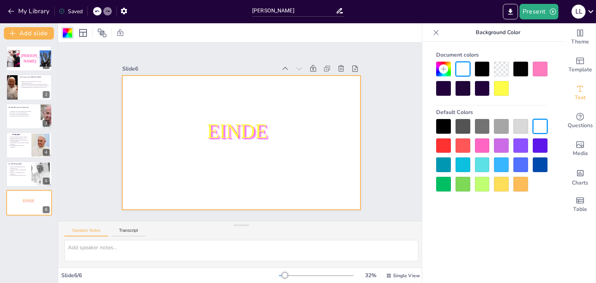
click at [439, 83] on div at bounding box center [443, 88] width 15 height 15
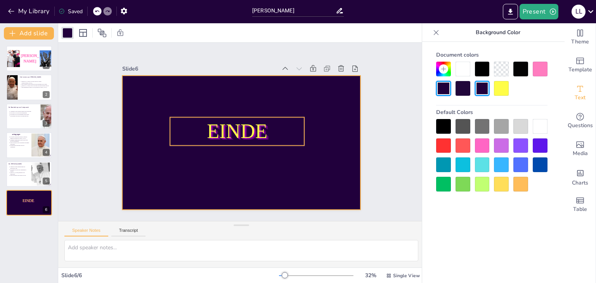
click at [237, 121] on span "EINDE" at bounding box center [238, 129] width 62 height 54
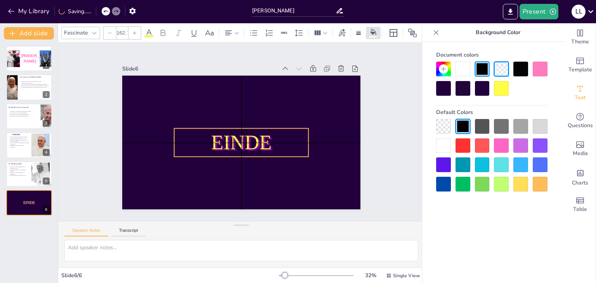
drag, startPoint x: 238, startPoint y: 127, endPoint x: 243, endPoint y: 136, distance: 9.9
click at [243, 136] on span "EINDE" at bounding box center [231, 136] width 45 height 64
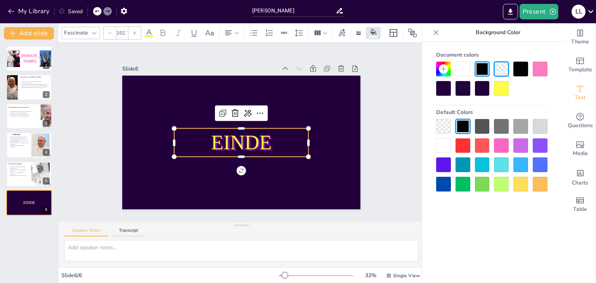
click at [134, 34] on div at bounding box center [134, 33] width 12 height 12
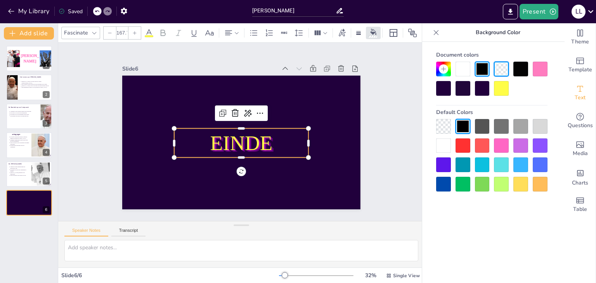
click at [134, 34] on div at bounding box center [134, 33] width 12 height 12
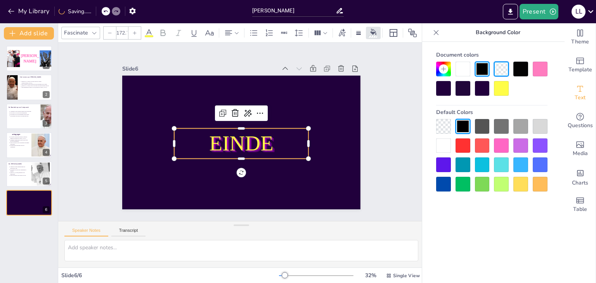
click at [134, 34] on div at bounding box center [134, 33] width 12 height 12
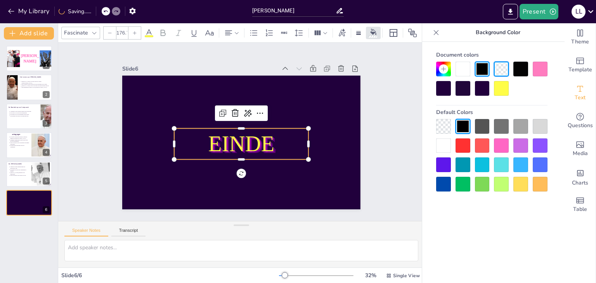
type input "177.7"
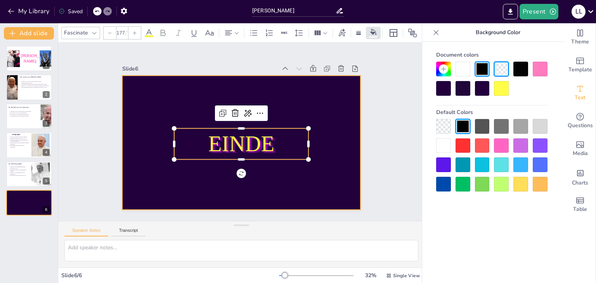
click at [121, 121] on div at bounding box center [234, 140] width 271 height 248
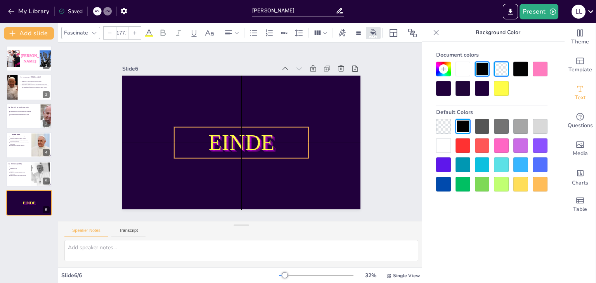
click at [247, 137] on span "EINDE" at bounding box center [235, 141] width 69 height 54
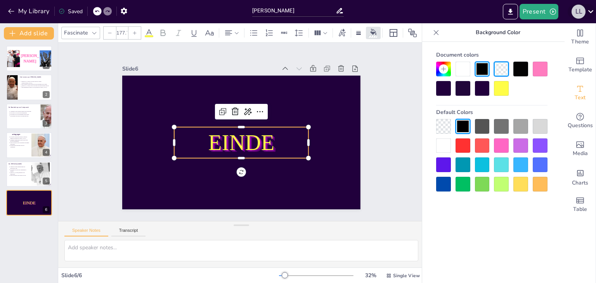
click at [577, 16] on div "l l" at bounding box center [578, 12] width 14 height 14
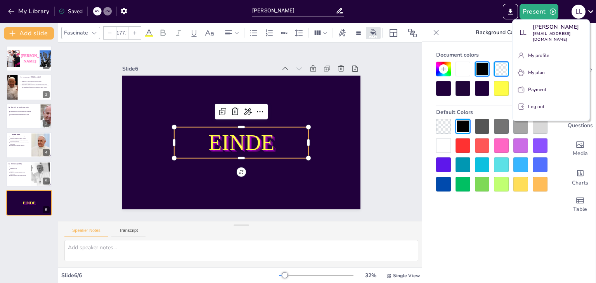
click at [577, 13] on div at bounding box center [298, 141] width 596 height 283
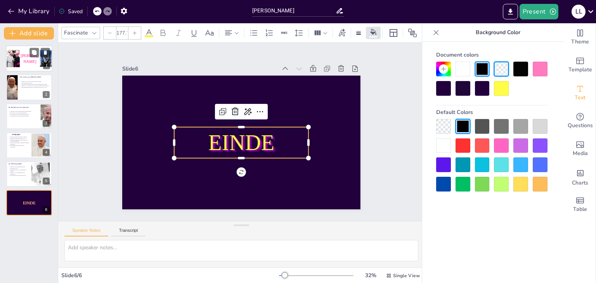
click at [9, 53] on div at bounding box center [13, 58] width 13 height 17
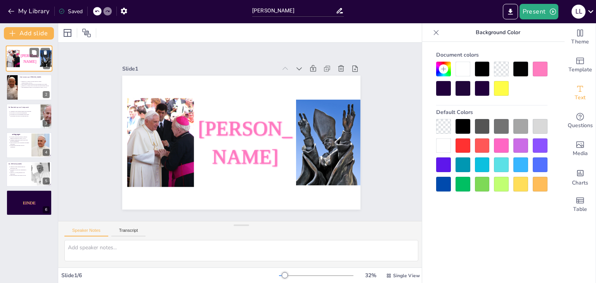
click at [9, 53] on div at bounding box center [13, 58] width 13 height 17
click at [15, 201] on div at bounding box center [29, 203] width 47 height 26
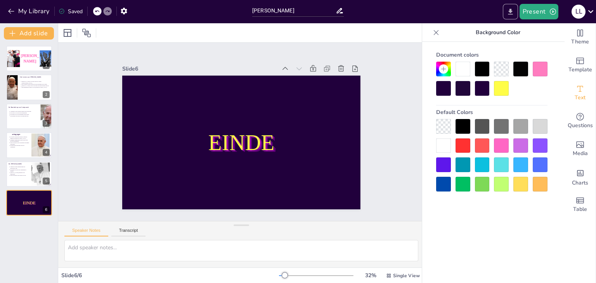
click at [507, 11] on icon "Export to PowerPoint" at bounding box center [510, 12] width 8 height 8
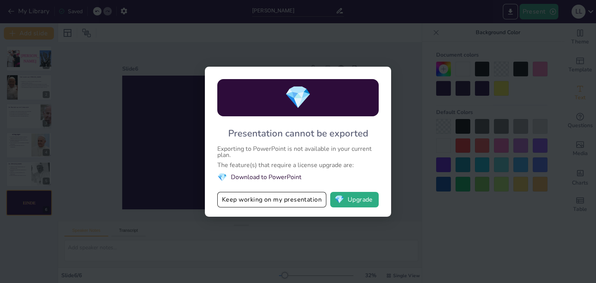
drag, startPoint x: 280, startPoint y: 181, endPoint x: 294, endPoint y: 180, distance: 14.8
click at [294, 180] on div "💎 Presentation cannot be exported Exporting to PowerPoint is not available in y…" at bounding box center [298, 142] width 186 height 150
drag, startPoint x: 287, startPoint y: 183, endPoint x: 269, endPoint y: 195, distance: 21.9
click at [275, 191] on div "💎 Presentation cannot be exported Exporting to PowerPoint is not available in y…" at bounding box center [298, 142] width 186 height 150
click at [182, 215] on div "💎 Presentation cannot be exported Exporting to PowerPoint is not available in y…" at bounding box center [298, 141] width 596 height 283
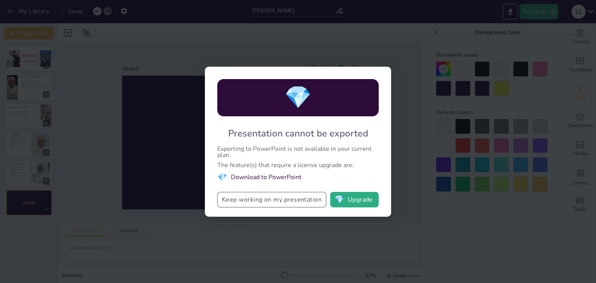
click at [254, 200] on button "Keep working on my presentation" at bounding box center [271, 200] width 109 height 16
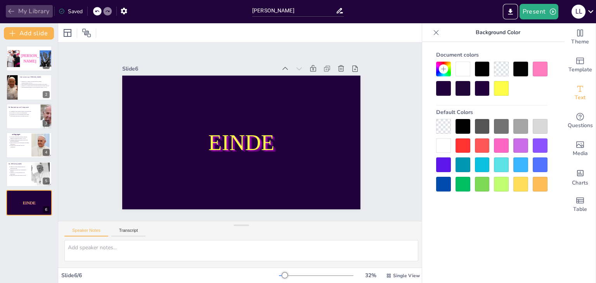
click at [10, 8] on icon "button" at bounding box center [11, 11] width 8 height 8
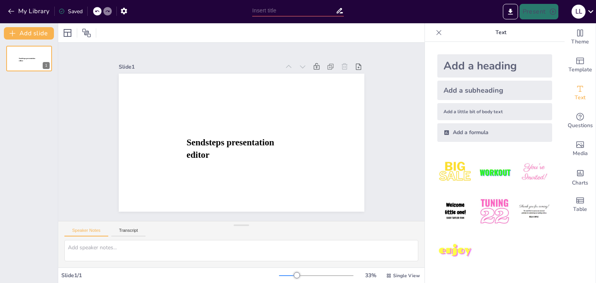
type input "[PERSON_NAME]"
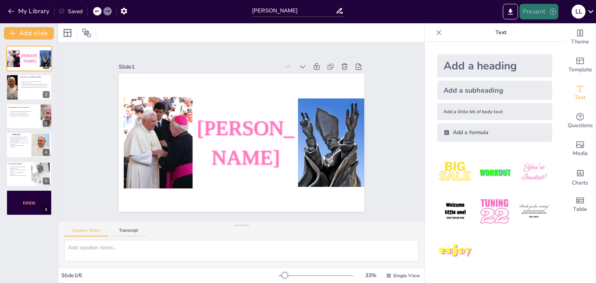
click at [542, 14] on button "Present" at bounding box center [538, 12] width 39 height 16
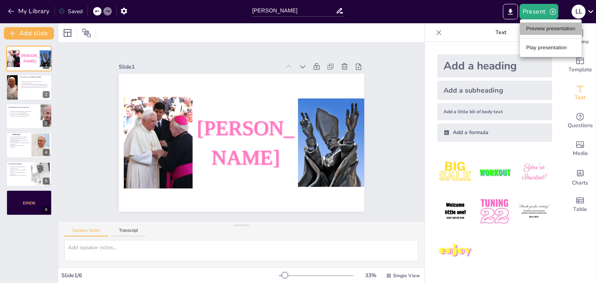
click at [545, 27] on li "Preview presentation" at bounding box center [551, 28] width 62 height 12
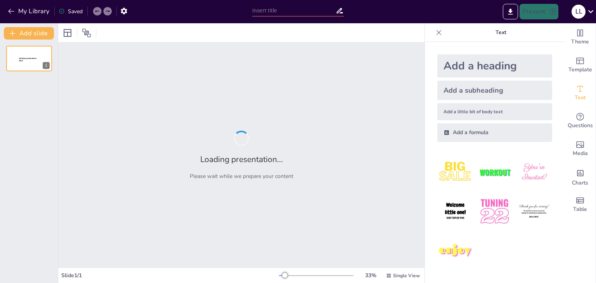
type input "[PERSON_NAME]"
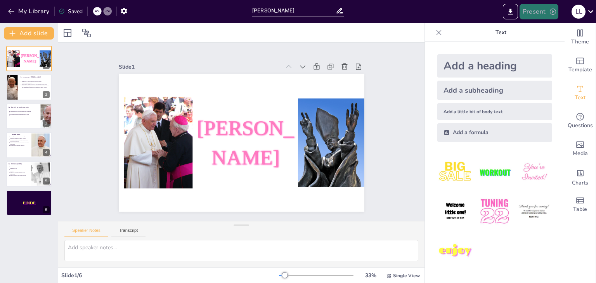
click at [527, 9] on button "Present" at bounding box center [538, 12] width 39 height 16
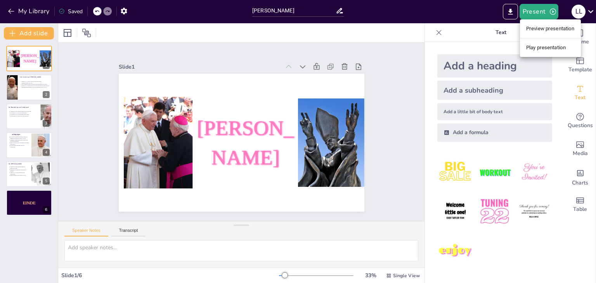
click at [562, 49] on li "Play presentation" at bounding box center [550, 47] width 61 height 12
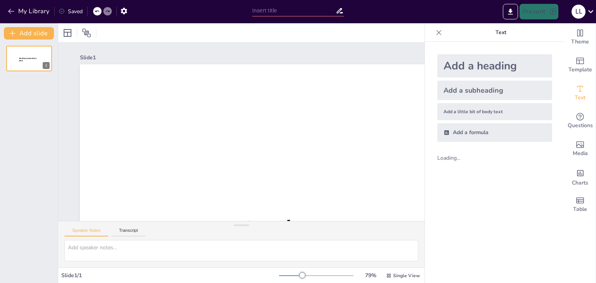
type input "[PERSON_NAME]"
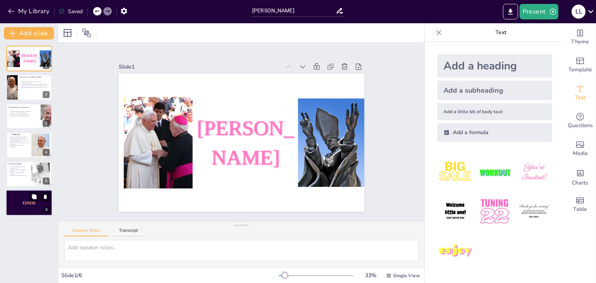
click at [28, 198] on div at bounding box center [29, 203] width 47 height 26
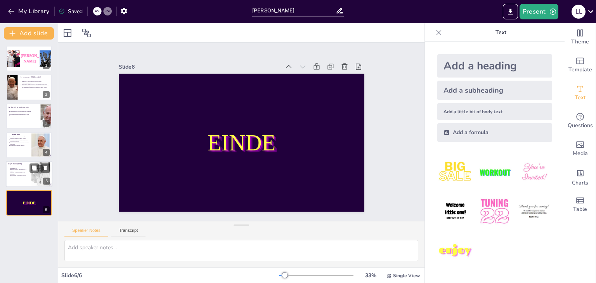
click at [15, 176] on div at bounding box center [29, 174] width 47 height 26
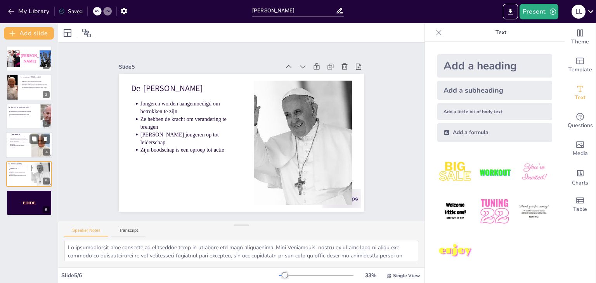
click at [25, 143] on p "Zijn boodschap wordt verschillend ontvangen wereldwijd" at bounding box center [19, 143] width 19 height 3
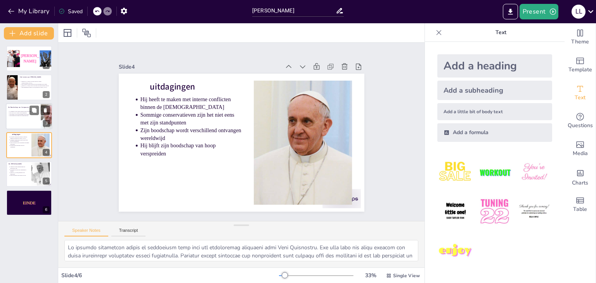
click at [19, 123] on div at bounding box center [29, 116] width 47 height 26
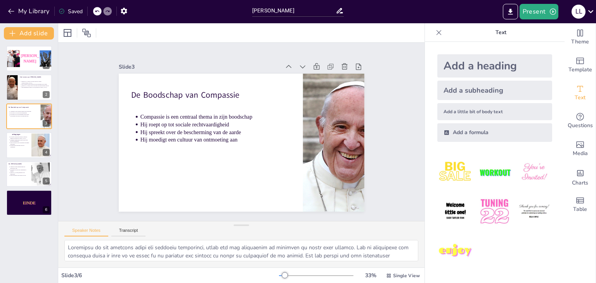
click at [84, 41] on div at bounding box center [241, 32] width 366 height 19
click at [16, 92] on div at bounding box center [11, 87] width 26 height 26
type textarea "Lo ipsumdolo sit Amet Consectetu ad Elitseddoe te incididuntu, labor etd ma ali…"
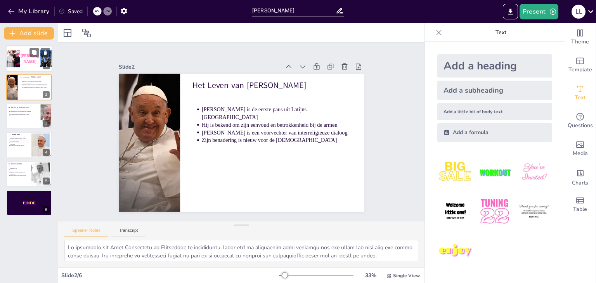
click at [28, 56] on span "[PERSON_NAME]" at bounding box center [30, 59] width 19 height 10
